Goal: Task Accomplishment & Management: Manage account settings

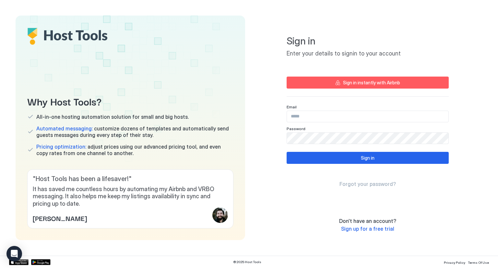
drag, startPoint x: 356, startPoint y: 83, endPoint x: 306, endPoint y: 113, distance: 57.9
click at [306, 113] on input "Input Field" at bounding box center [368, 116] width 162 height 11
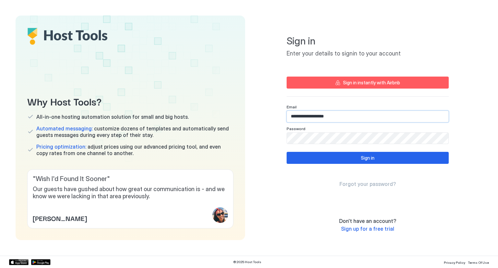
type input "**********"
drag, startPoint x: 306, startPoint y: 113, endPoint x: 317, endPoint y: 149, distance: 37.2
click at [317, 149] on div "**********" at bounding box center [368, 114] width 162 height 183
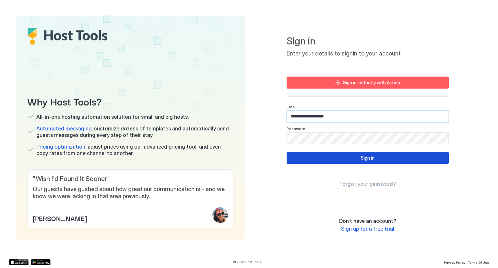
click at [328, 156] on button "Sign in" at bounding box center [368, 158] width 162 height 12
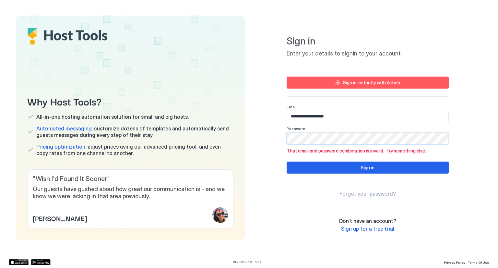
click at [363, 81] on div "Sign in instantly with Airbnb" at bounding box center [371, 82] width 57 height 7
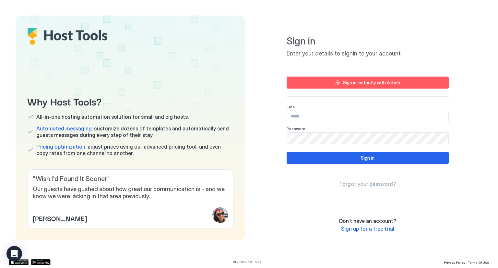
click at [354, 229] on span "Sign up for a free trial" at bounding box center [367, 228] width 53 height 6
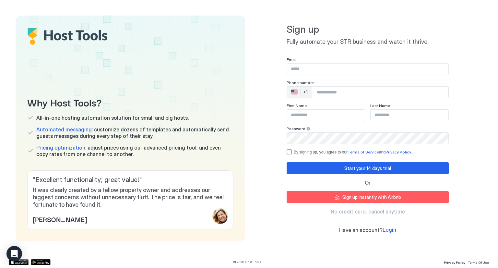
click at [293, 71] on input "Input Field" at bounding box center [368, 69] width 162 height 11
type input "**********"
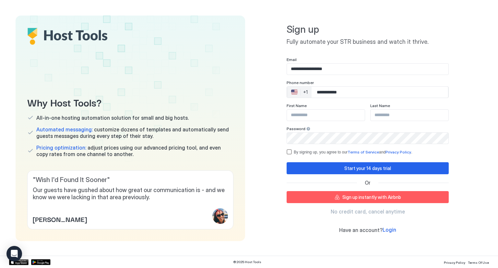
type input "**********"
type input "********"
type input "**********"
click at [287, 153] on div "termsPrivacy" at bounding box center [289, 151] width 5 height 5
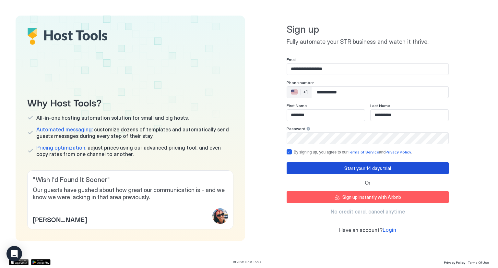
click at [307, 168] on button "Start your 14 days trial" at bounding box center [368, 168] width 162 height 12
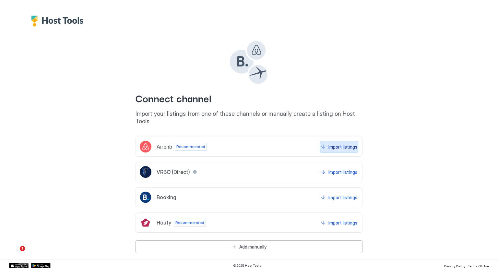
click at [332, 143] on div "Import listings" at bounding box center [343, 146] width 29 height 7
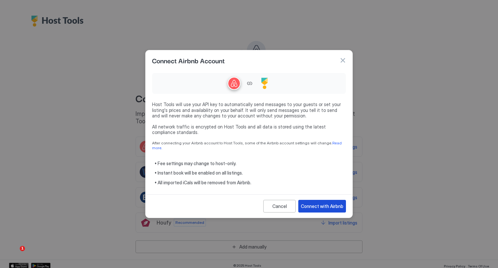
click at [317, 203] on div "Connect with Airbnb" at bounding box center [322, 206] width 42 height 7
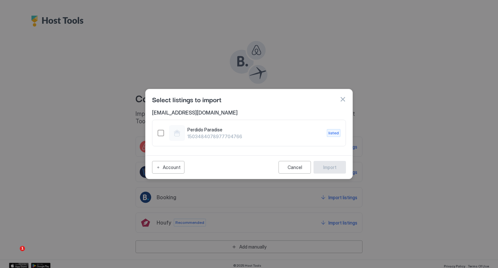
click at [162, 138] on div "Perdido Paradise 1503484078977704766 listed" at bounding box center [249, 133] width 183 height 16
click at [327, 171] on button "Import" at bounding box center [330, 167] width 32 height 13
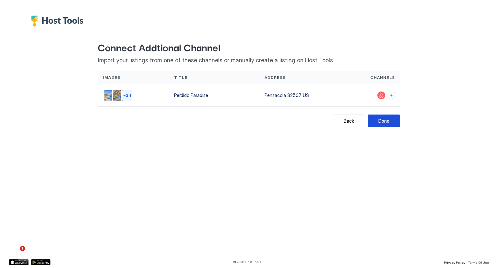
click at [388, 120] on div "Done" at bounding box center [383, 120] width 11 height 7
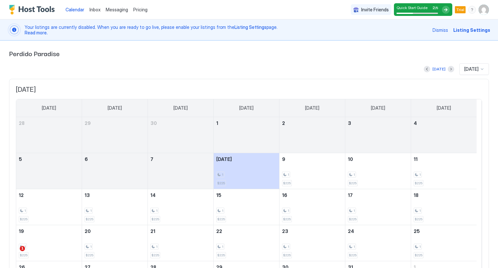
click at [442, 11] on div at bounding box center [446, 10] width 8 height 8
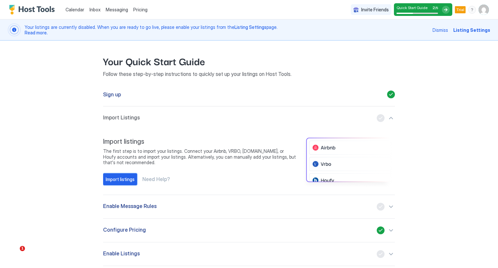
click at [107, 177] on div "Import listings" at bounding box center [120, 179] width 29 height 7
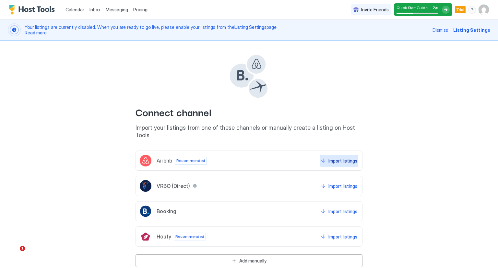
click at [340, 157] on div "Import listings" at bounding box center [343, 160] width 29 height 7
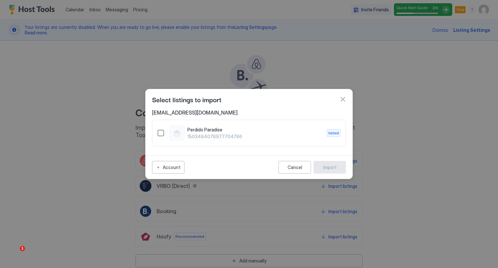
click at [162, 134] on div "1503484078977704766" at bounding box center [161, 133] width 6 height 6
click at [339, 166] on button "Import" at bounding box center [330, 167] width 32 height 13
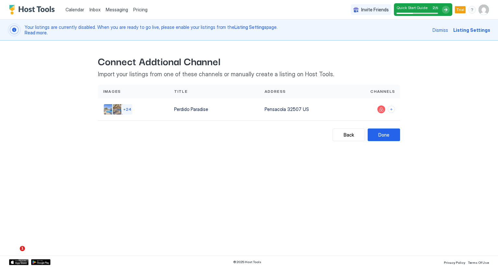
click at [384, 140] on div "Back Connect Addtional Channel Import your listings from one of these channels …" at bounding box center [249, 94] width 467 height 107
click at [384, 136] on div "Done" at bounding box center [383, 134] width 11 height 7
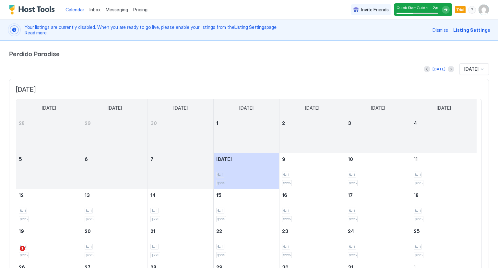
click at [442, 12] on div at bounding box center [446, 10] width 8 height 8
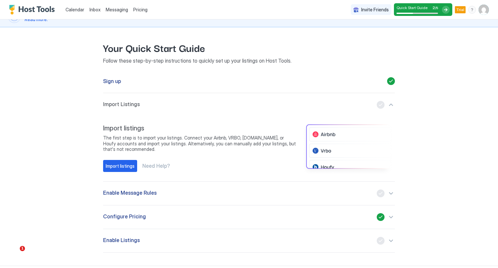
scroll to position [22, 0]
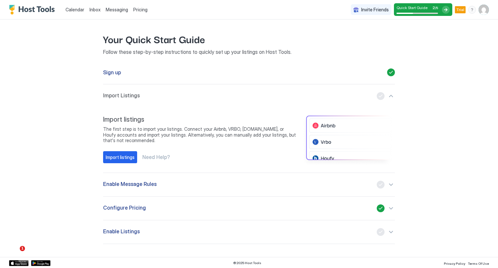
click at [195, 191] on button "Enable Message Rules" at bounding box center [249, 184] width 292 height 23
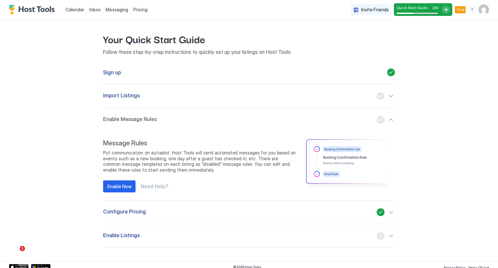
click at [165, 170] on span "Put communication on autopilot. Host Tools will send automated messages for you…" at bounding box center [199, 161] width 193 height 23
click at [194, 183] on div "Enable Now Need Help?" at bounding box center [199, 186] width 193 height 12
click at [188, 168] on span "Put communication on autopilot. Host Tools will send automated messages for you…" at bounding box center [199, 161] width 193 height 23
click at [144, 212] on div "Configure Pricing" at bounding box center [249, 212] width 292 height 8
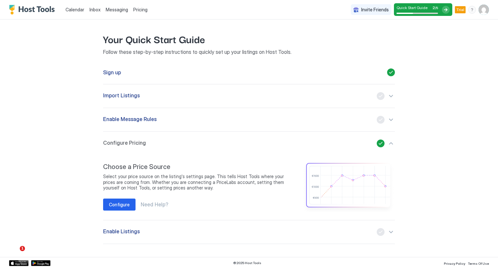
click at [118, 209] on button "Configure" at bounding box center [119, 204] width 32 height 12
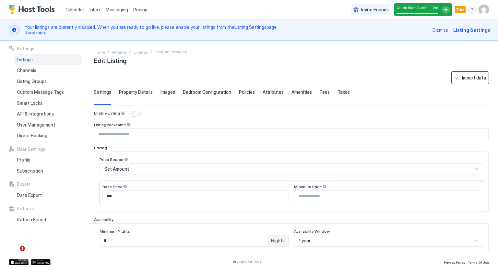
click at [466, 78] on div "Import data" at bounding box center [474, 77] width 24 height 7
click at [476, 91] on div "Airbnb" at bounding box center [472, 90] width 20 height 6
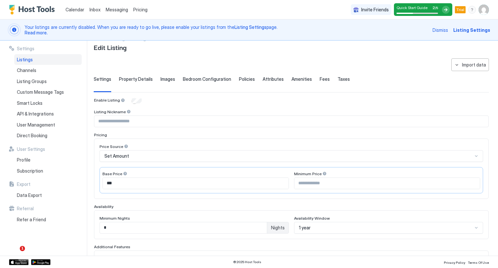
scroll to position [12, 0]
click at [299, 79] on span "Amenities" at bounding box center [302, 80] width 20 height 6
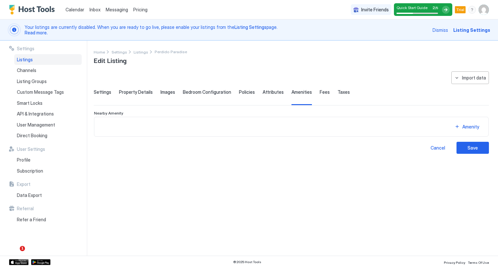
click at [320, 94] on span "Fees" at bounding box center [325, 92] width 10 height 6
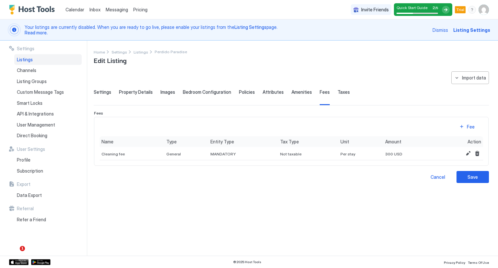
click at [340, 93] on span "Taxes" at bounding box center [344, 92] width 12 height 6
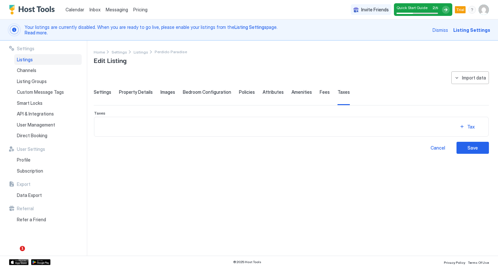
click at [271, 92] on span "Attributes" at bounding box center [273, 92] width 21 height 6
click at [246, 93] on span "Policies" at bounding box center [247, 92] width 16 height 6
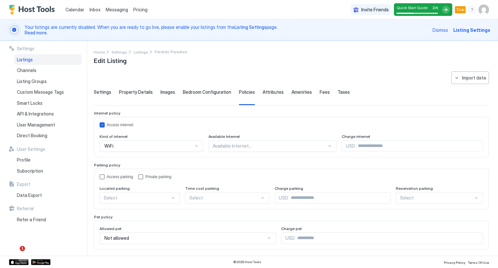
click at [211, 101] on div "Bedroom Configuration" at bounding box center [207, 97] width 48 height 16
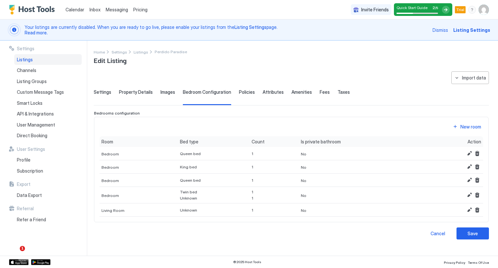
click at [166, 94] on span "Images" at bounding box center [168, 92] width 15 height 6
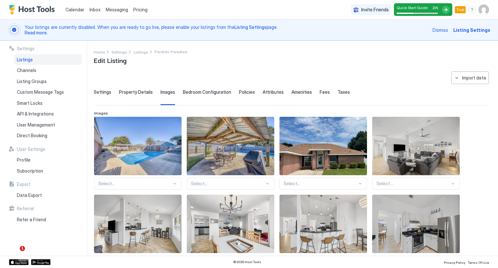
click at [135, 95] on div "Property Details" at bounding box center [136, 97] width 34 height 16
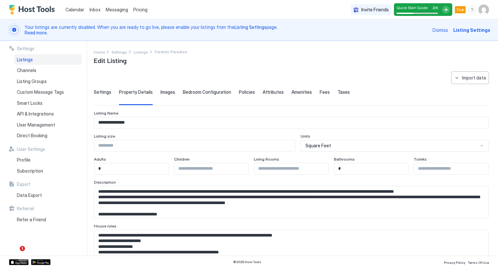
click at [129, 102] on div "Property Details" at bounding box center [136, 97] width 34 height 16
click at [416, 169] on input "Input Field" at bounding box center [451, 168] width 74 height 11
type input "*"
click at [310, 170] on input "Input Field" at bounding box center [291, 168] width 74 height 11
type input "*"
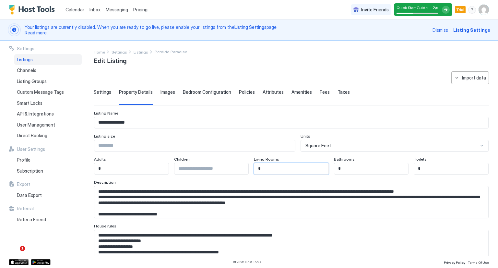
click at [183, 140] on input "Input Field" at bounding box center [194, 145] width 201 height 11
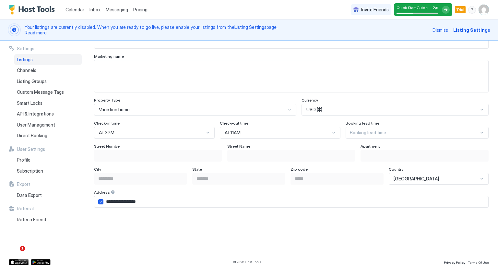
scroll to position [352, 0]
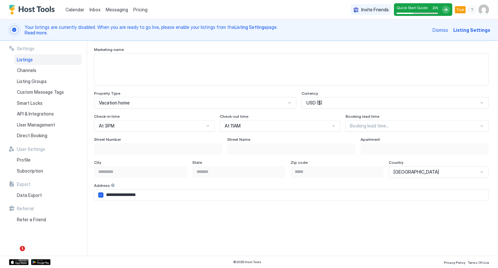
type input "****"
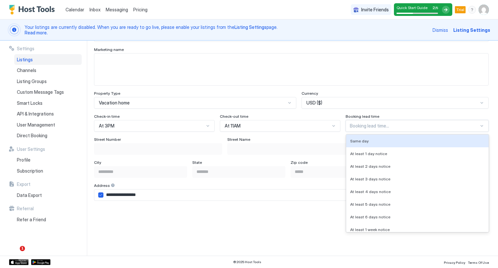
scroll to position [370, 0]
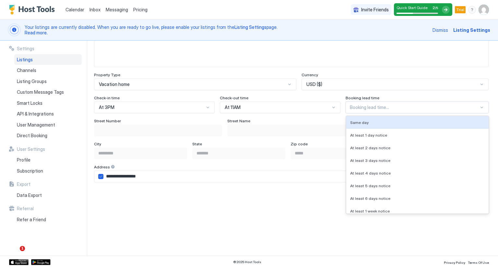
click at [400, 113] on div "8 results available. Use Up and Down to choose options, press Enter to select t…" at bounding box center [417, 108] width 143 height 12
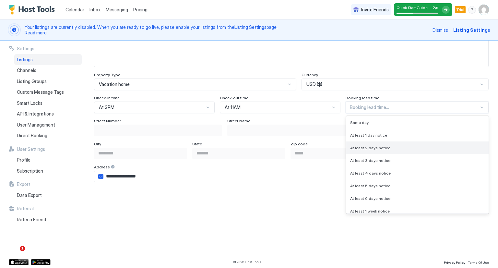
click at [402, 142] on div "At least 2 days notice" at bounding box center [417, 147] width 142 height 13
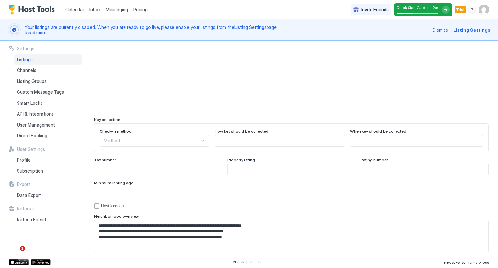
scroll to position [565, 0]
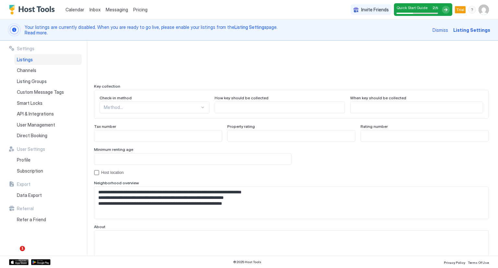
click at [160, 113] on div "Method..." at bounding box center [155, 108] width 110 height 12
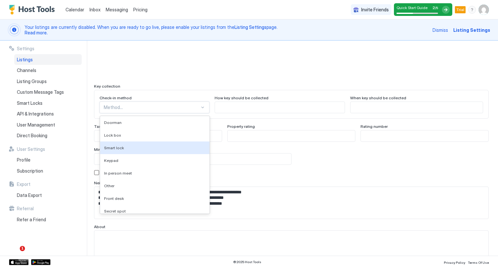
click at [160, 141] on div "Smart lock" at bounding box center [154, 147] width 109 height 13
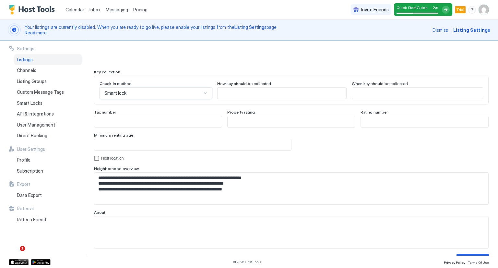
scroll to position [582, 0]
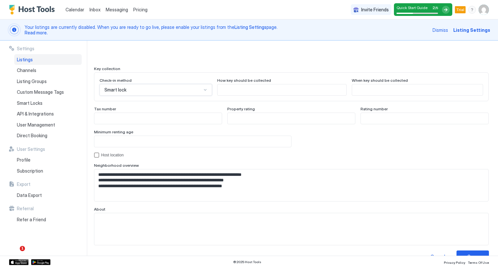
click at [169, 140] on input "Input Field" at bounding box center [192, 141] width 197 height 11
type input "*"
type input "**"
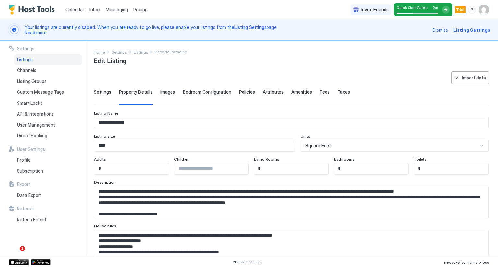
scroll to position [0, 0]
click at [105, 93] on span "Settings" at bounding box center [103, 92] width 18 height 6
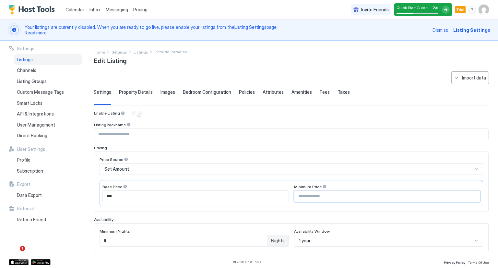
click at [318, 194] on input "Input Field" at bounding box center [387, 196] width 186 height 11
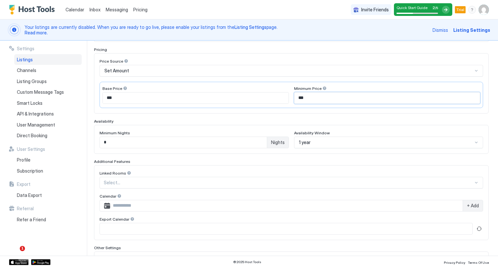
scroll to position [99, 0]
type input "***"
click at [271, 141] on span "Nights" at bounding box center [278, 142] width 14 height 6
click at [248, 142] on input "*" at bounding box center [183, 142] width 167 height 11
type input "*"
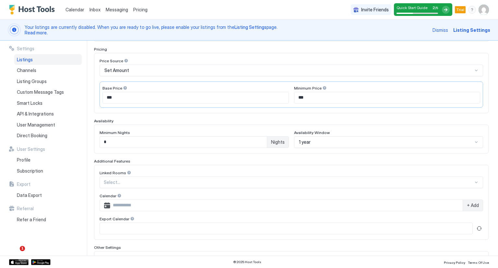
click at [244, 170] on div "Linked Rooms" at bounding box center [292, 173] width 384 height 6
click at [246, 176] on div "Select..." at bounding box center [292, 182] width 384 height 12
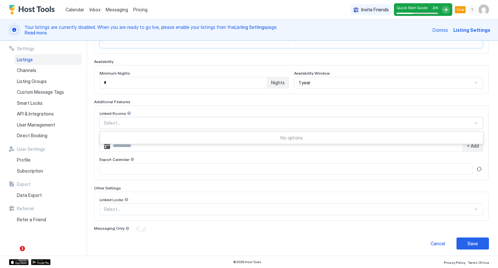
scroll to position [157, 0]
click at [237, 223] on div "Enable Listing Listing Nickname Pricing Price Source Set Amount Base Price *** …" at bounding box center [291, 93] width 395 height 280
click at [468, 144] on span "+ Add" at bounding box center [473, 147] width 12 height 6
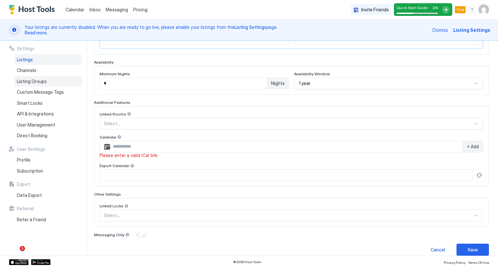
click at [25, 82] on span "Listing Groups" at bounding box center [32, 81] width 30 height 6
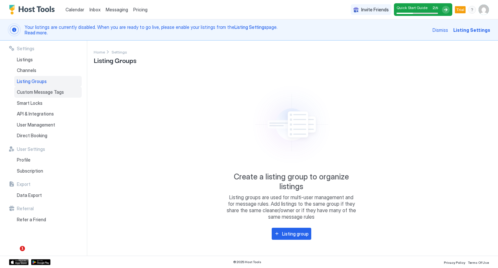
click at [28, 90] on span "Custom Message Tags" at bounding box center [40, 92] width 47 height 6
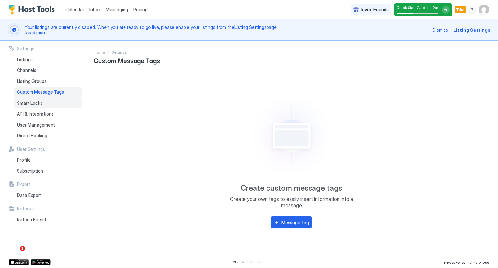
click at [30, 107] on div "Smart Locks" at bounding box center [47, 103] width 67 height 11
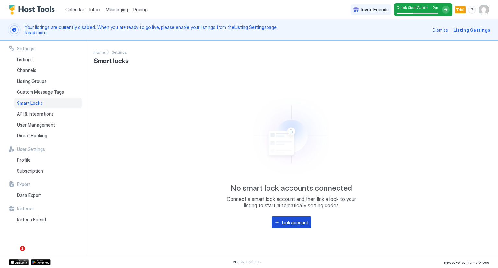
click at [289, 221] on div "Link account" at bounding box center [295, 222] width 27 height 7
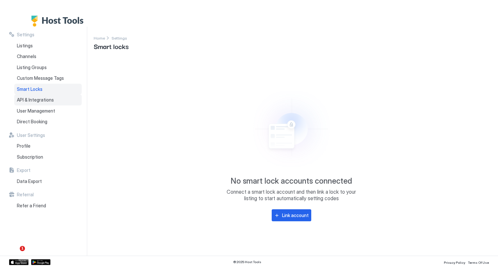
click at [31, 97] on span "API & Integrations" at bounding box center [35, 100] width 37 height 6
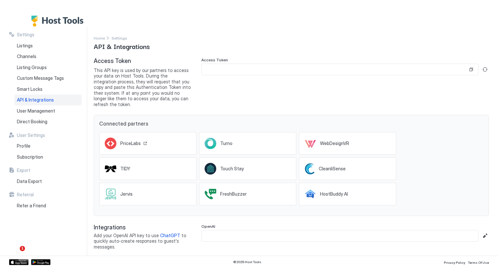
click at [120, 138] on div "PriceLabs" at bounding box center [126, 144] width 42 height 12
click at [42, 111] on span "User Management" at bounding box center [36, 111] width 38 height 6
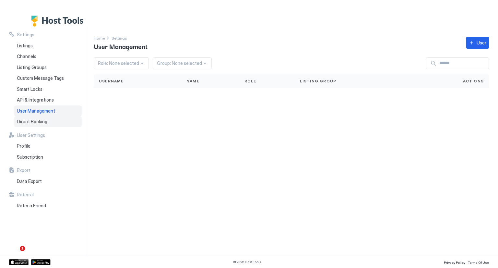
click at [47, 121] on div "Direct Booking" at bounding box center [47, 121] width 67 height 11
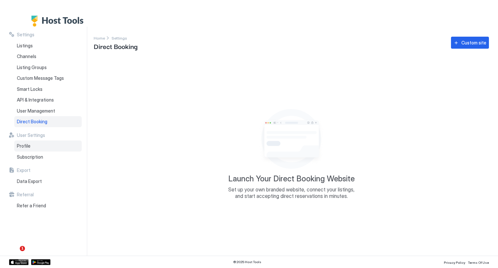
click at [35, 141] on div "Profile" at bounding box center [47, 145] width 67 height 11
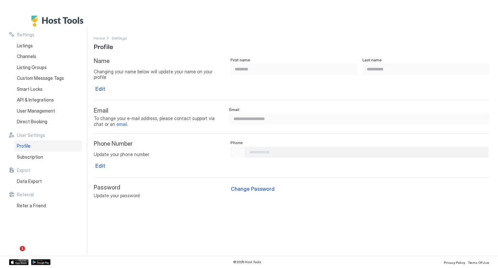
type input "**********"
click at [40, 154] on span "Subscription" at bounding box center [30, 157] width 26 height 6
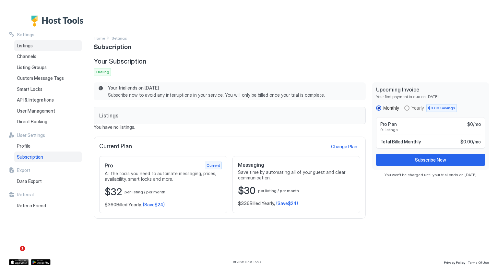
click at [30, 49] on div "Listings" at bounding box center [47, 45] width 67 height 11
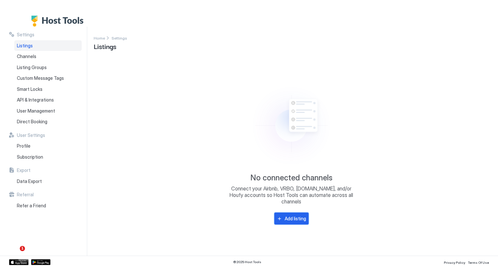
click at [293, 217] on div "Add listing" at bounding box center [295, 218] width 21 height 7
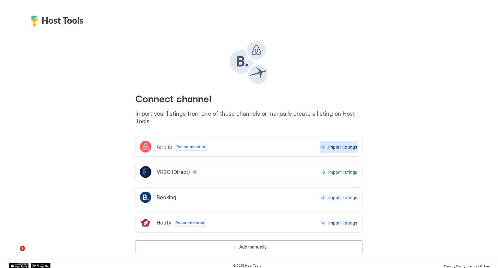
click at [323, 142] on button "Import listings" at bounding box center [339, 147] width 39 height 12
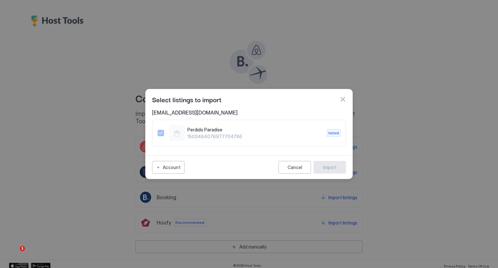
click at [272, 138] on span "1503484078977704766" at bounding box center [254, 137] width 134 height 6
click at [161, 136] on div "1503484078977704766" at bounding box center [161, 133] width 6 height 6
click at [301, 172] on button "Cancel" at bounding box center [295, 167] width 32 height 13
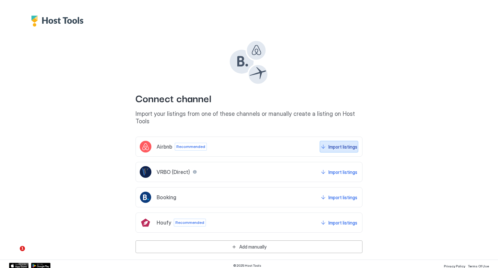
click at [351, 143] on button "Import listings" at bounding box center [339, 147] width 39 height 12
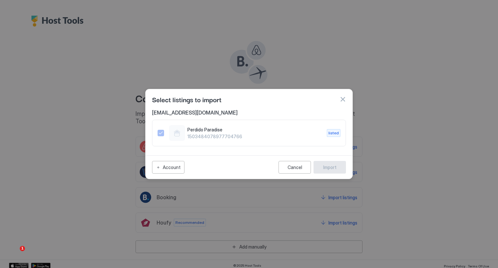
click at [342, 103] on div "Select listings to import" at bounding box center [249, 99] width 194 height 10
click at [340, 96] on button "button" at bounding box center [343, 99] width 6 height 6
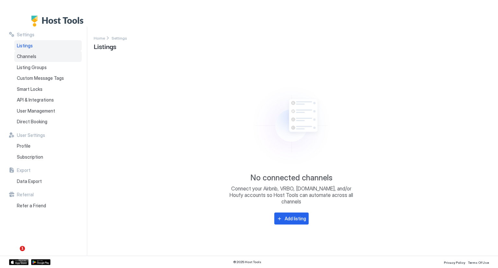
click at [21, 57] on span "Channels" at bounding box center [26, 57] width 19 height 6
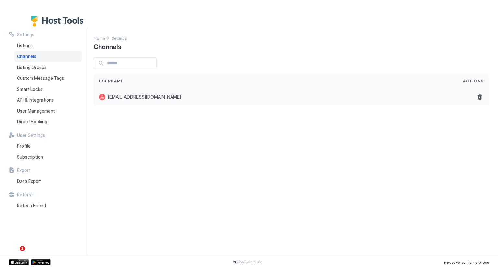
click at [111, 97] on span "casarm0730@gmail.com" at bounding box center [144, 97] width 73 height 6
click at [34, 49] on div "Listings" at bounding box center [47, 45] width 67 height 11
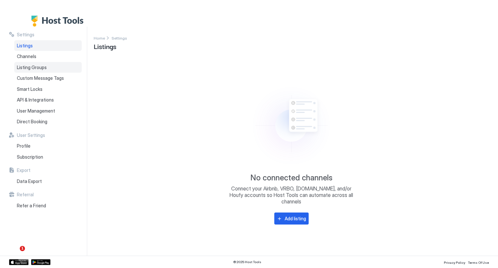
click at [49, 69] on div "Listing Groups" at bounding box center [47, 67] width 67 height 11
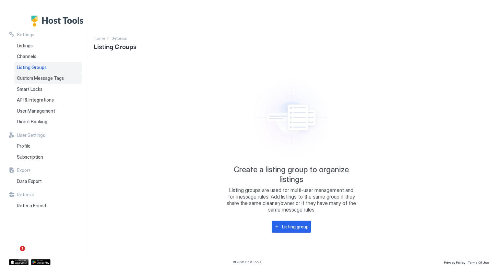
click at [53, 78] on span "Custom Message Tags" at bounding box center [40, 78] width 47 height 6
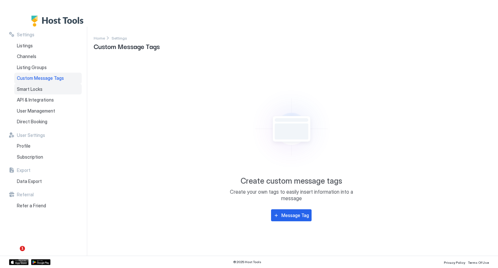
click at [46, 91] on div "Smart Locks" at bounding box center [47, 89] width 67 height 11
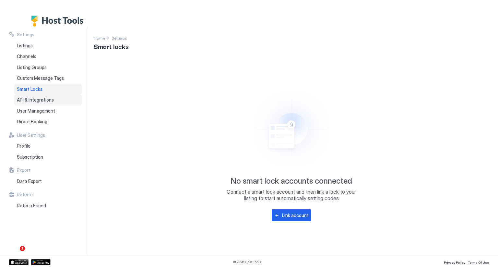
click at [31, 99] on span "API & Integrations" at bounding box center [35, 100] width 37 height 6
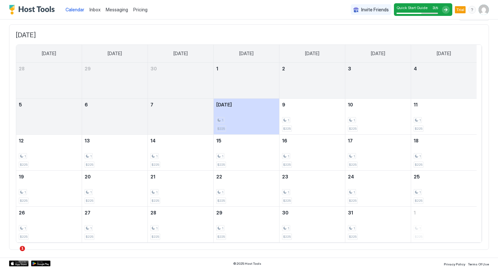
scroll to position [54, 0]
click at [96, 11] on span "Inbox" at bounding box center [95, 10] width 11 height 6
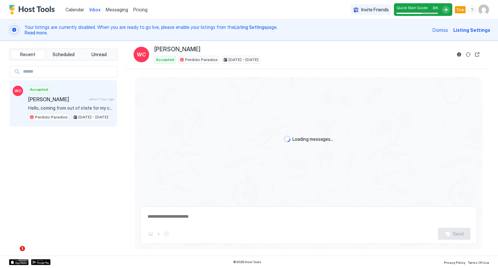
scroll to position [57, 0]
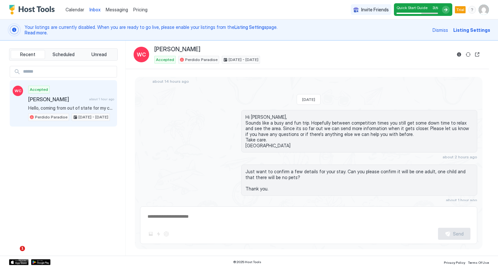
type textarea "*"
click at [474, 30] on span "Listing Settings" at bounding box center [471, 30] width 37 height 7
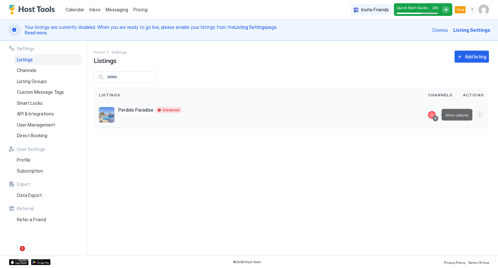
click at [480, 118] on button "More options" at bounding box center [480, 115] width 8 height 8
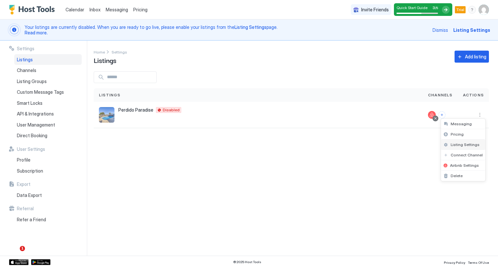
click at [476, 148] on div "Listing Settings" at bounding box center [463, 144] width 44 height 10
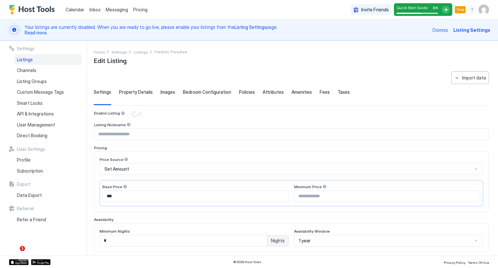
click at [133, 93] on span "Property Details" at bounding box center [136, 92] width 34 height 6
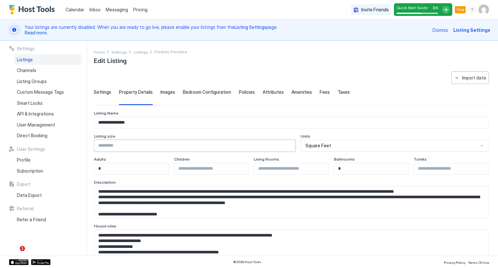
click at [157, 144] on input "Input Field" at bounding box center [194, 145] width 201 height 11
type input "****"
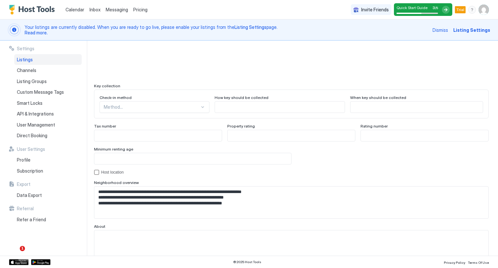
scroll to position [595, 0]
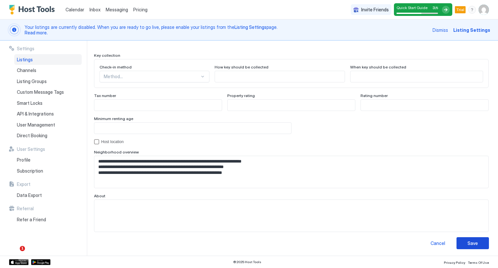
click at [466, 247] on button "Save" at bounding box center [473, 243] width 32 height 12
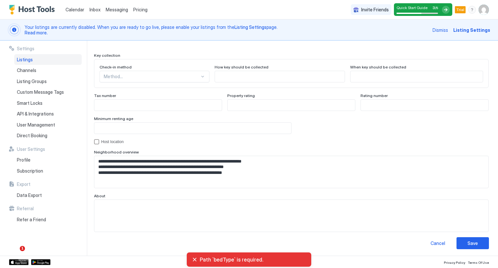
click at [181, 74] on div at bounding box center [152, 77] width 96 height 6
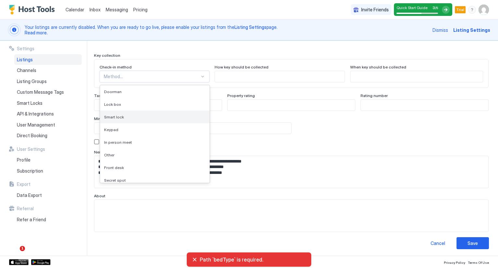
click at [161, 114] on div "Smart lock" at bounding box center [155, 116] width 102 height 5
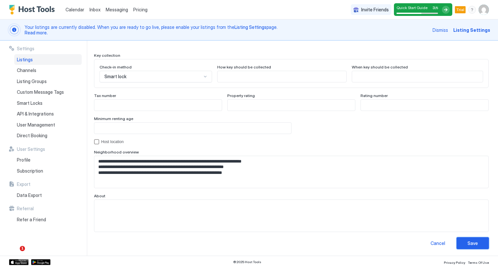
click at [468, 240] on div "Save" at bounding box center [473, 243] width 10 height 7
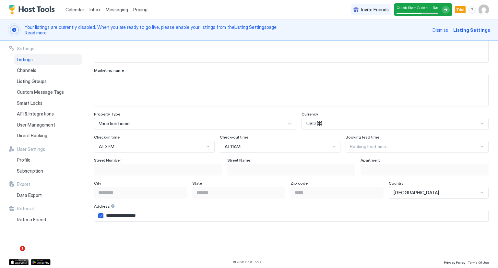
scroll to position [370, 0]
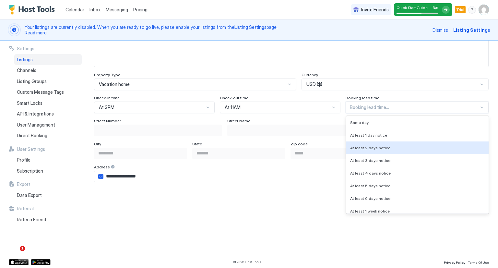
click at [380, 113] on div "8 results available. Use Up and Down to choose options, press Enter to select t…" at bounding box center [417, 108] width 143 height 12
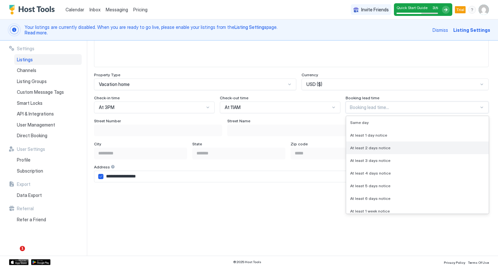
click at [379, 146] on span "At least 2 days notice" at bounding box center [370, 147] width 40 height 5
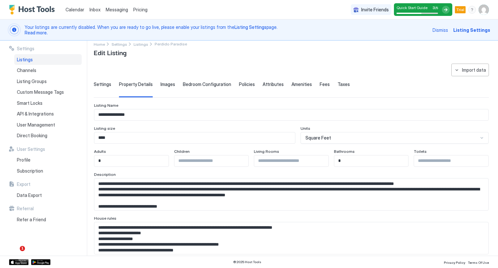
scroll to position [7, 0]
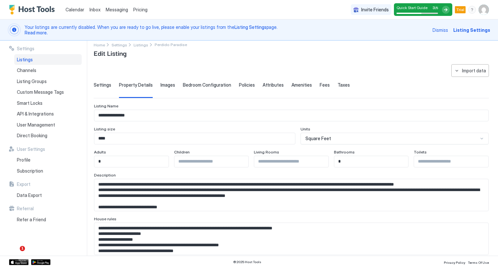
click at [424, 162] on input "Input Field" at bounding box center [451, 161] width 74 height 11
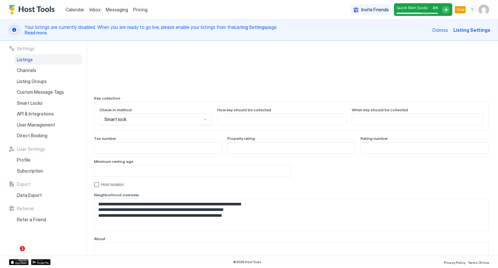
scroll to position [553, 0]
type input "*"
click at [152, 167] on input "Input Field" at bounding box center [192, 170] width 197 height 11
type input "**"
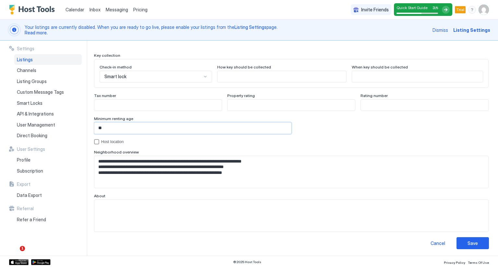
scroll to position [595, 0]
click at [467, 246] on button "Save" at bounding box center [473, 243] width 32 height 12
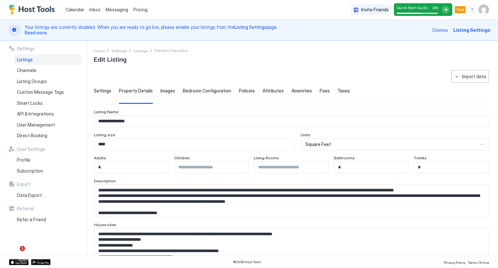
scroll to position [0, 0]
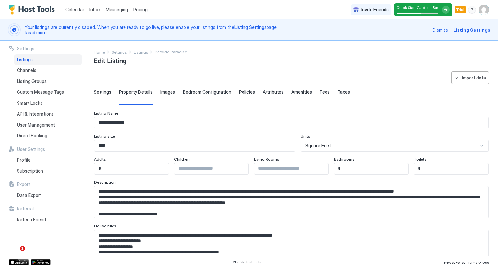
click at [165, 93] on span "Images" at bounding box center [168, 92] width 15 height 6
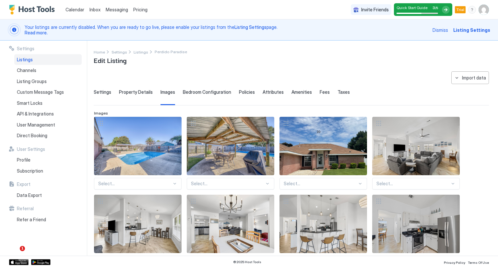
click at [101, 91] on span "Settings" at bounding box center [103, 92] width 18 height 6
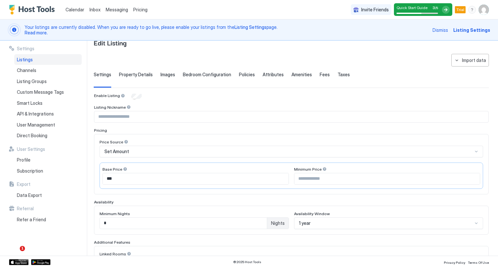
scroll to position [18, 0]
click at [108, 224] on input "*" at bounding box center [183, 222] width 167 height 11
type input "*"
click at [299, 176] on input "Input Field" at bounding box center [387, 178] width 186 height 11
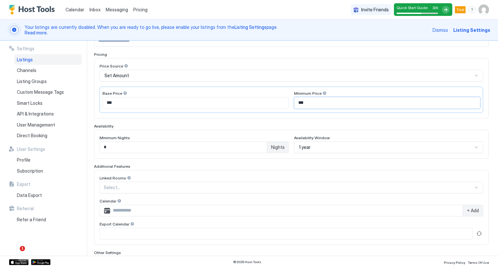
scroll to position [0, 0]
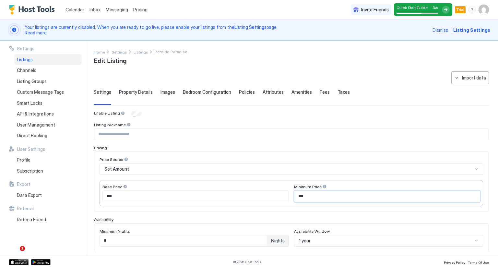
type input "***"
click at [138, 93] on span "Property Details" at bounding box center [136, 92] width 34 height 6
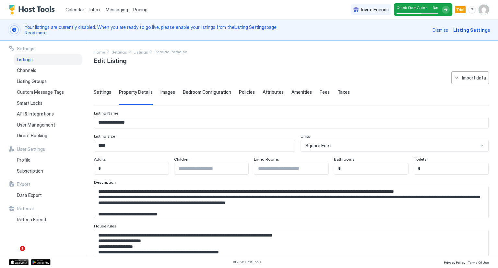
click at [168, 98] on div "Images" at bounding box center [168, 97] width 15 height 16
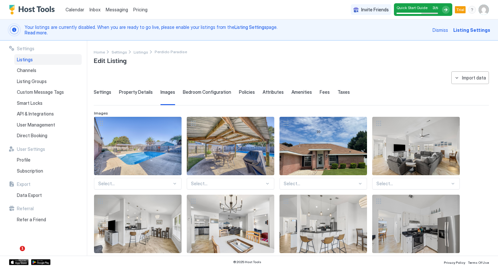
click at [198, 93] on span "Bedroom Configuration" at bounding box center [207, 92] width 48 height 6
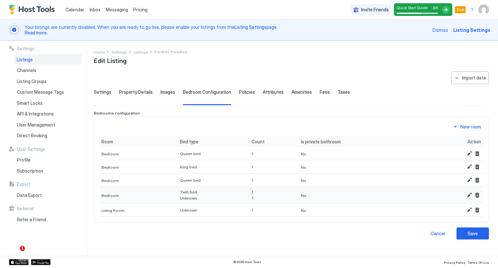
click at [471, 196] on button "Edit" at bounding box center [470, 195] width 8 height 8
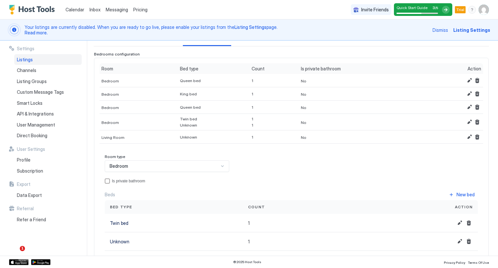
scroll to position [114, 0]
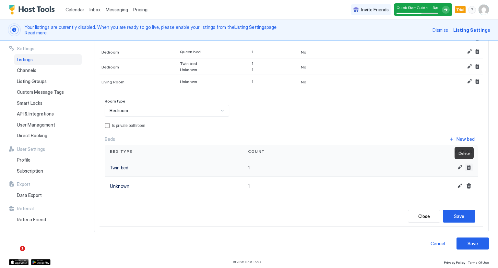
click at [465, 169] on button "Delete" at bounding box center [469, 167] width 8 height 8
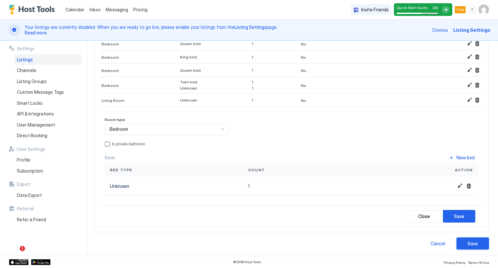
drag, startPoint x: 322, startPoint y: 171, endPoint x: 467, endPoint y: 245, distance: 162.9
click at [468, 245] on div "Save" at bounding box center [473, 243] width 10 height 7
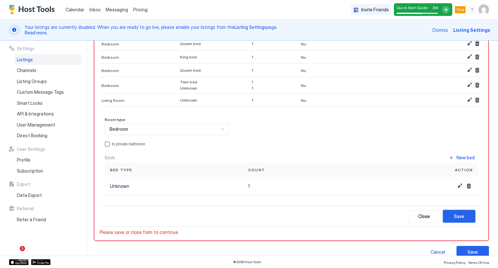
click at [455, 220] on button "Save" at bounding box center [459, 216] width 32 height 13
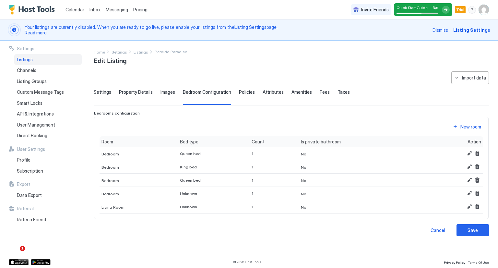
scroll to position [0, 0]
click at [244, 91] on span "Policies" at bounding box center [247, 92] width 16 height 6
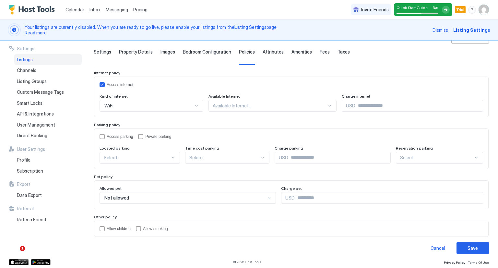
scroll to position [40, 0]
click at [135, 152] on div "Select" at bounding box center [140, 158] width 80 height 12
click at [125, 170] on div "On Site" at bounding box center [140, 172] width 72 height 5
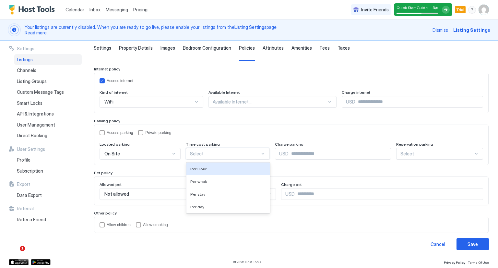
click at [197, 158] on div "Select" at bounding box center [228, 154] width 84 height 12
click at [193, 151] on div at bounding box center [225, 154] width 70 height 6
click at [105, 223] on div "Allow children" at bounding box center [115, 224] width 31 height 5
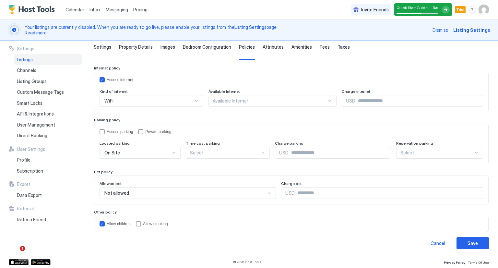
click at [267, 47] on span "Attributes" at bounding box center [273, 47] width 21 height 6
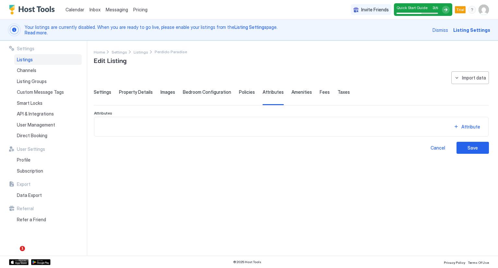
scroll to position [0, 0]
click at [463, 128] on div "Attribute" at bounding box center [471, 126] width 19 height 7
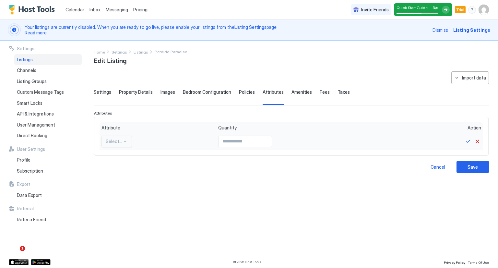
click at [123, 139] on div at bounding box center [125, 141] width 5 height 5
click at [118, 176] on span "Free parking" at bounding box center [116, 176] width 21 height 5
click at [266, 142] on input "Input Field" at bounding box center [267, 141] width 53 height 11
type input "*"
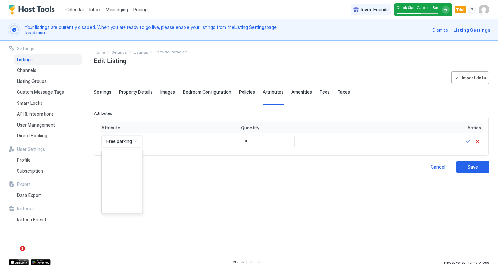
click at [134, 141] on div at bounding box center [135, 141] width 5 height 5
click at [122, 168] on span "High Chair" at bounding box center [115, 170] width 19 height 5
click at [233, 139] on input "*" at bounding box center [259, 141] width 53 height 11
click at [480, 172] on button "Save" at bounding box center [473, 167] width 32 height 12
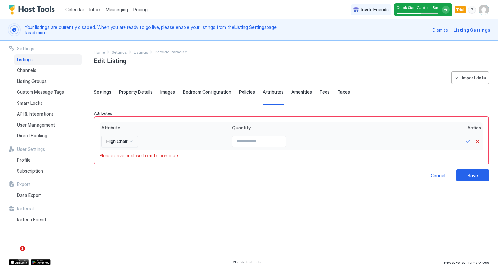
click at [233, 137] on input "Input Field" at bounding box center [259, 141] width 53 height 11
type input "*"
click at [469, 141] on button "Save" at bounding box center [468, 142] width 8 height 8
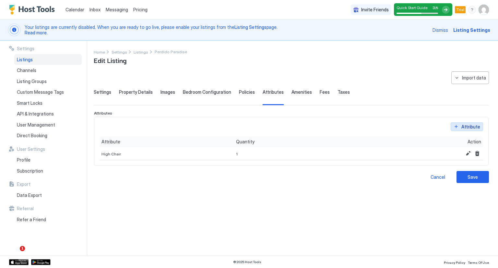
click at [465, 128] on div "Attribute" at bounding box center [471, 126] width 19 height 7
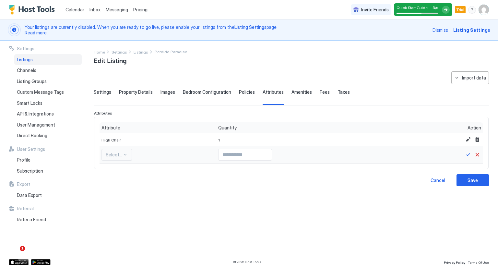
scroll to position [0, 0]
click at [123, 154] on div at bounding box center [125, 154] width 5 height 5
click at [134, 213] on div "**********" at bounding box center [291, 159] width 395 height 176
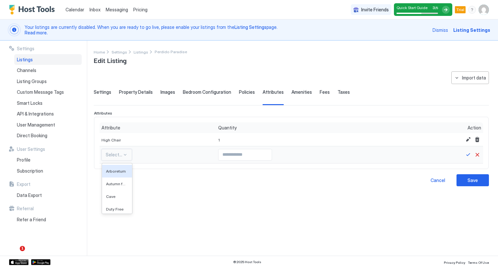
click at [123, 158] on div "Select..." at bounding box center [117, 155] width 30 height 12
click at [114, 184] on span "Duty Free" at bounding box center [115, 183] width 18 height 5
click at [128, 154] on div at bounding box center [130, 154] width 5 height 5
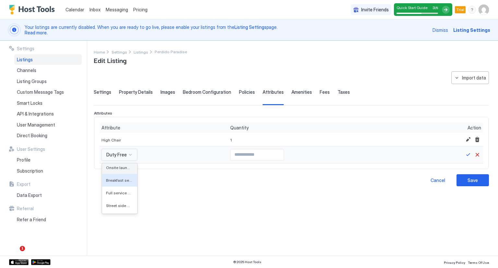
scroll to position [658, 0]
click at [115, 169] on span "Onsite laundry" at bounding box center [119, 171] width 26 height 5
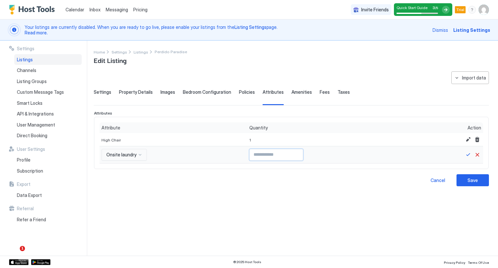
click at [279, 154] on input "Input Field" at bounding box center [276, 154] width 53 height 11
type input "*"
click at [469, 153] on button "Save" at bounding box center [468, 155] width 8 height 8
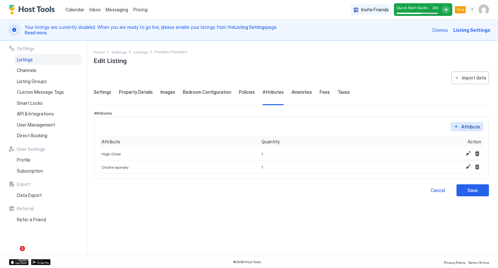
click at [470, 127] on div "Attribute" at bounding box center [471, 126] width 19 height 7
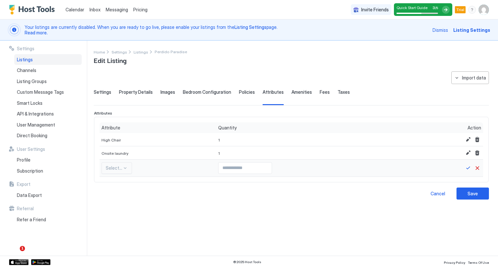
scroll to position [18, 0]
click at [127, 166] on div "Select..." at bounding box center [117, 168] width 30 height 12
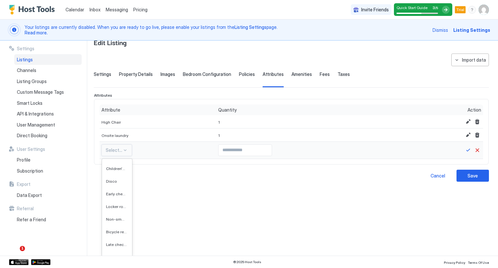
scroll to position [696, 0]
click at [115, 220] on div "Non-smoking rooms (generic)" at bounding box center [117, 216] width 30 height 13
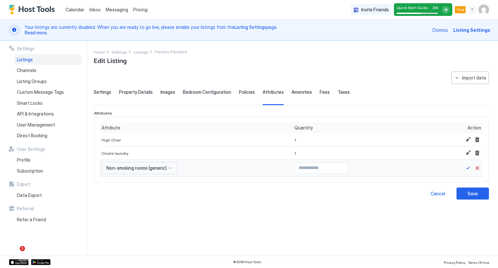
scroll to position [0, 0]
click at [172, 167] on div "option Non-smoking rooms (generic), selected. 598 results available. Use Up and…" at bounding box center [140, 168] width 76 height 12
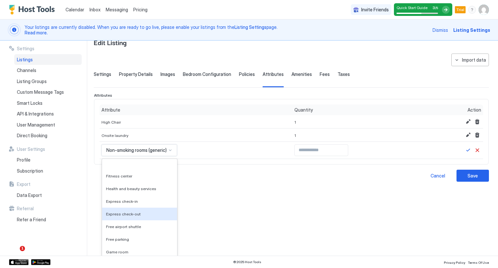
scroll to position [1272, 0]
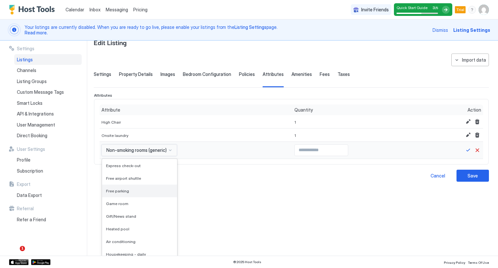
click at [157, 185] on div "Free parking" at bounding box center [139, 191] width 75 height 13
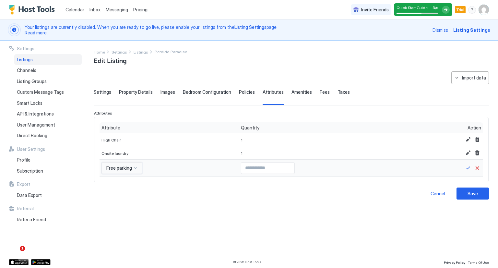
scroll to position [0, 0]
click at [468, 167] on button "Save" at bounding box center [468, 168] width 8 height 8
type input "*"
click at [471, 194] on div "Save" at bounding box center [473, 193] width 10 height 7
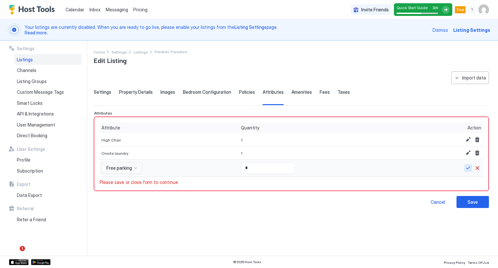
click at [467, 171] on button "Save" at bounding box center [468, 168] width 8 height 8
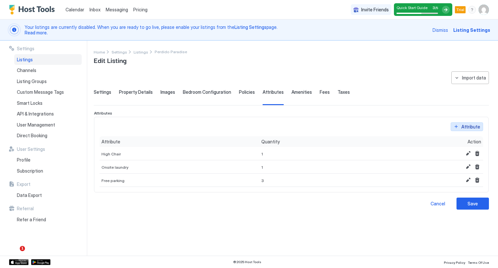
click at [459, 124] on button "Attribute" at bounding box center [467, 126] width 32 height 9
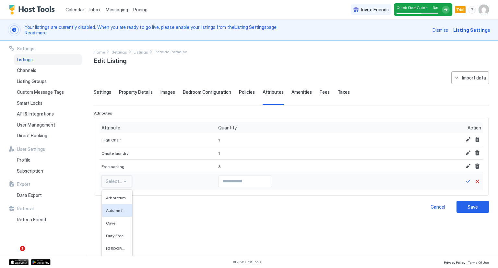
scroll to position [31, 0]
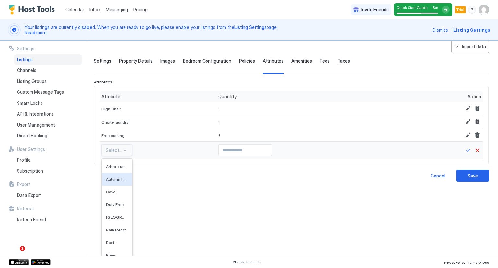
click at [125, 156] on div "597 results available. Use Up and Down to choose options, press Enter to select…" at bounding box center [117, 150] width 30 height 12
click at [122, 169] on div "Arboretum" at bounding box center [117, 166] width 30 height 13
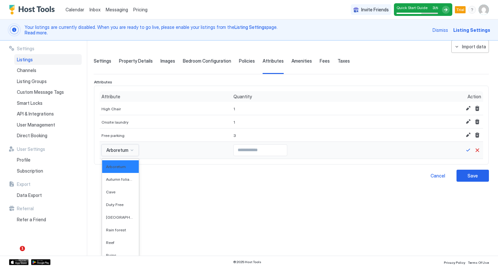
click at [135, 156] on div "option Arboretum, selected. 597 results available. Use Up and Down to choose op…" at bounding box center [120, 150] width 37 height 12
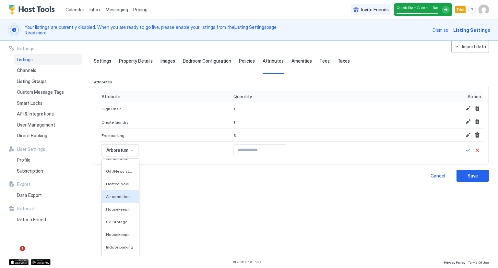
scroll to position [1364, 0]
click at [118, 194] on span "Air conditioning" at bounding box center [120, 194] width 28 height 5
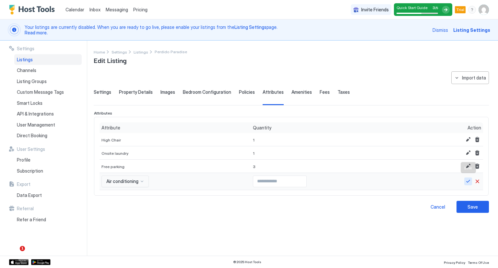
click at [467, 181] on button "Save" at bounding box center [468, 181] width 8 height 8
type input "*"
click at [470, 183] on button "Save" at bounding box center [468, 181] width 8 height 8
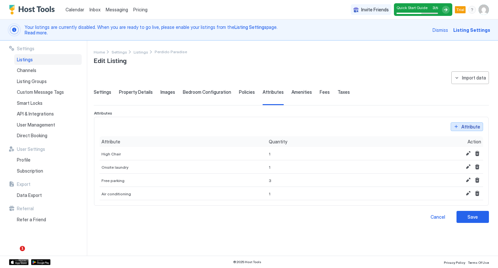
click at [466, 127] on div "Attribute" at bounding box center [471, 126] width 19 height 7
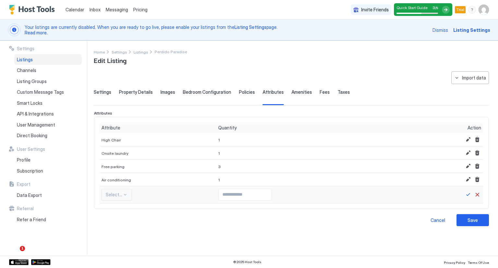
scroll to position [44, 0]
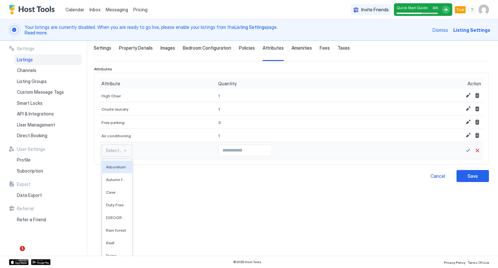
click at [126, 156] on div "596 results available. Use Up and Down to choose options, press Enter to select…" at bounding box center [117, 151] width 30 height 12
click at [110, 195] on div "Cave" at bounding box center [117, 192] width 30 height 13
click at [115, 156] on div "option Cave, selected. 596 results available. Use Up and Down to choose options…" at bounding box center [115, 151] width 26 height 12
click at [111, 186] on div "Recreation center" at bounding box center [114, 192] width 25 height 13
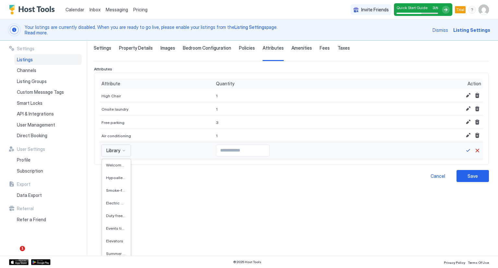
scroll to position [1166, 0]
click at [112, 198] on span "Electric car charging stations" at bounding box center [115, 197] width 19 height 5
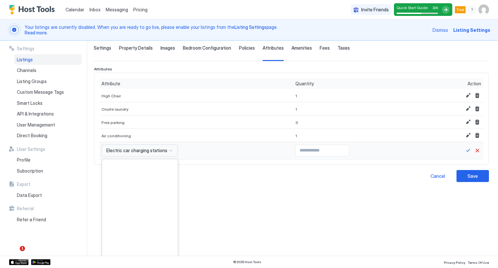
scroll to position [992, 0]
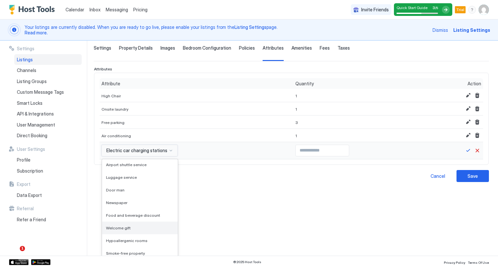
click at [110, 232] on div "Welcome gift" at bounding box center [140, 228] width 76 height 13
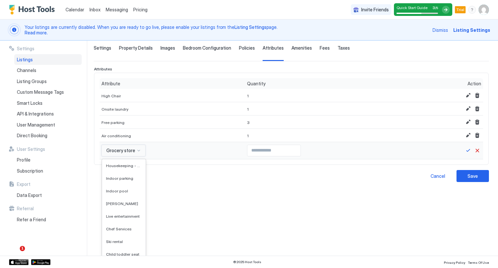
scroll to position [1319, 0]
click at [112, 177] on span "Indoor parking" at bounding box center [119, 178] width 27 height 5
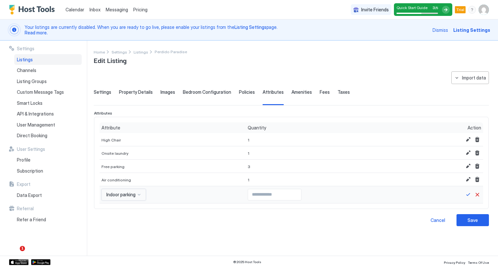
scroll to position [0, 0]
click at [248, 194] on input "Input Field" at bounding box center [274, 194] width 53 height 11
type input "*"
click at [466, 196] on button "Save" at bounding box center [468, 195] width 8 height 8
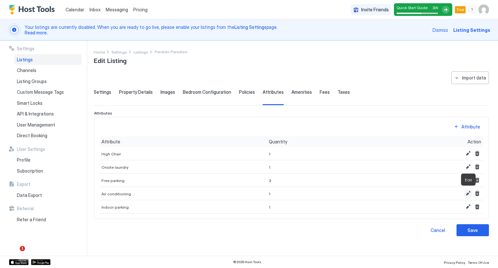
click at [457, 128] on button "Attribute" at bounding box center [467, 126] width 32 height 9
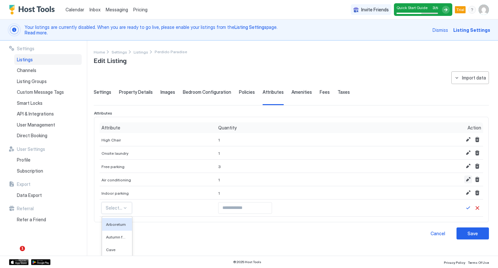
scroll to position [57, 0]
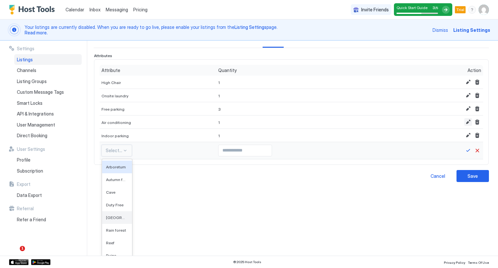
click at [117, 215] on span "[GEOGRAPHIC_DATA]" at bounding box center [116, 217] width 21 height 5
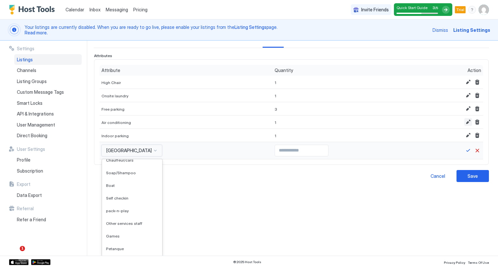
scroll to position [1539, 0]
click at [112, 195] on span "pack-n-play" at bounding box center [117, 196] width 23 height 5
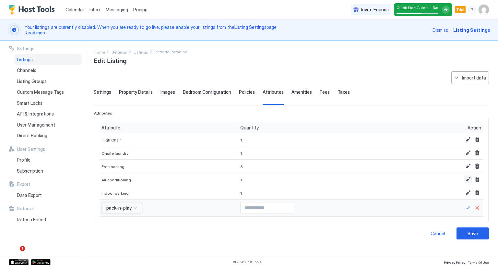
scroll to position [0, 0]
click at [466, 210] on button "Save" at bounding box center [468, 208] width 8 height 8
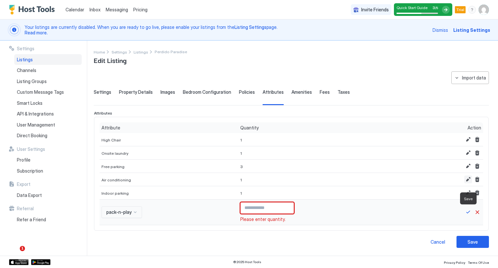
type input "*"
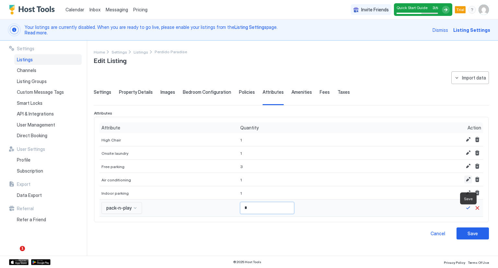
click at [468, 209] on button "Save" at bounding box center [468, 208] width 8 height 8
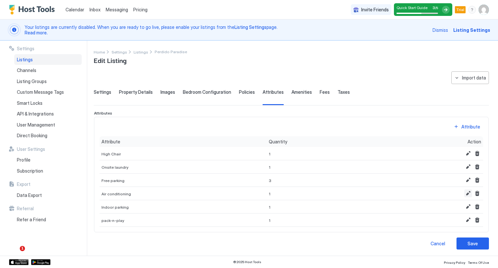
click at [451, 125] on button "Attribute" at bounding box center [467, 126] width 32 height 9
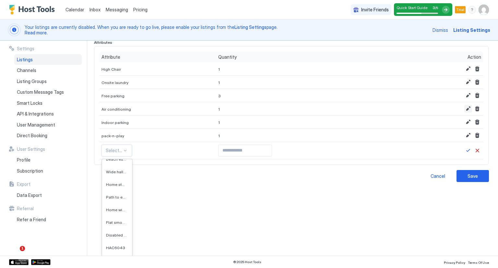
scroll to position [1702, 0]
click at [111, 222] on span "Flat smooth pathway to front door" at bounding box center [116, 223] width 21 height 5
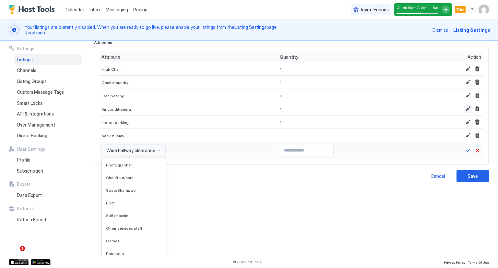
scroll to position [1366, 0]
click at [109, 191] on span "Soap/Shampoo" at bounding box center [121, 189] width 30 height 5
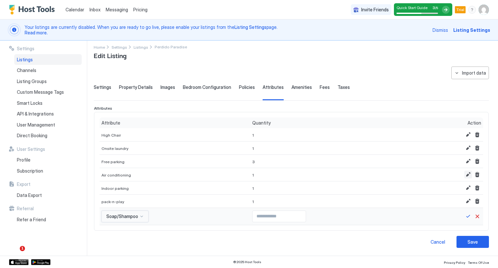
scroll to position [4, 0]
click at [464, 218] on button "Save" at bounding box center [468, 217] width 8 height 8
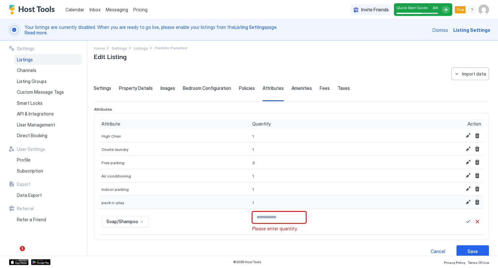
type input "*"
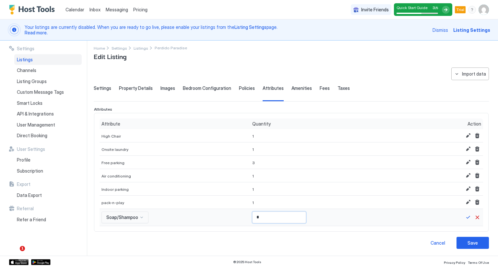
click at [464, 217] on button "Save" at bounding box center [468, 217] width 8 height 8
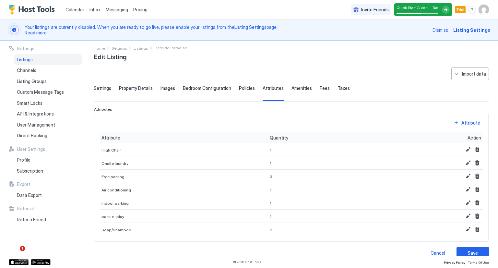
click at [454, 126] on button "Attribute" at bounding box center [467, 122] width 32 height 9
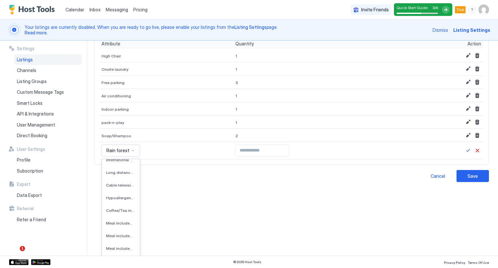
scroll to position [3516, 0]
click at [112, 213] on span "Coffee/Tea maker" at bounding box center [120, 214] width 29 height 5
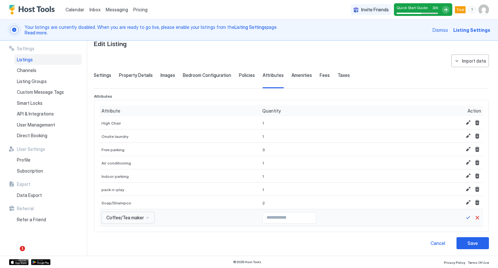
click at [464, 218] on button "Save" at bounding box center [468, 218] width 8 height 8
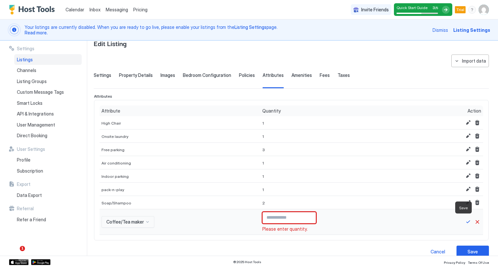
type input "*"
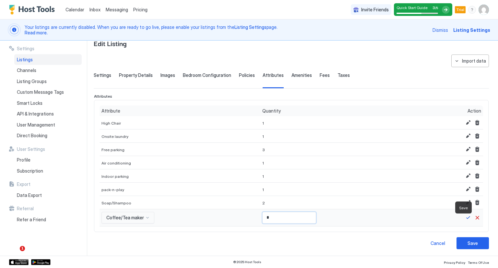
click at [464, 218] on button "Save" at bounding box center [468, 218] width 8 height 8
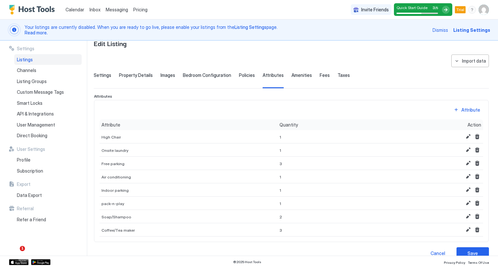
click at [451, 112] on button "Attribute" at bounding box center [467, 109] width 32 height 9
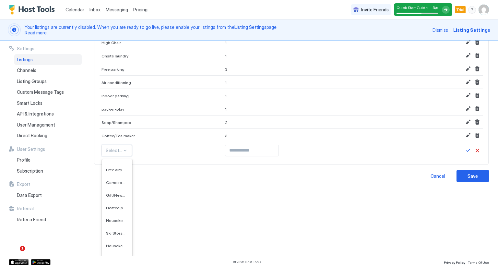
scroll to position [1337, 0]
click at [111, 207] on span "Heated pool" at bounding box center [116, 208] width 21 height 5
click at [112, 219] on span "Outdoor pool" at bounding box center [119, 221] width 26 height 5
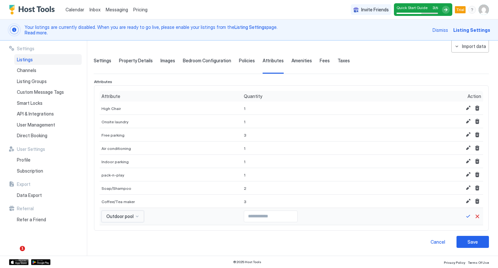
scroll to position [30, 0]
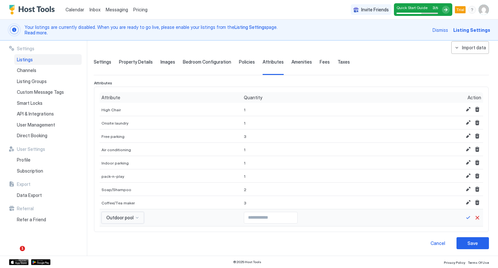
click at [244, 217] on input "Input Field" at bounding box center [270, 217] width 53 height 11
type input "*"
click at [464, 218] on button "Save" at bounding box center [468, 218] width 8 height 8
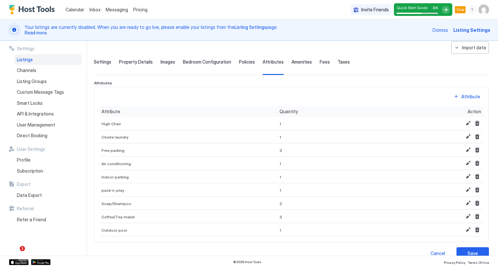
click at [463, 97] on div "Attribute" at bounding box center [471, 96] width 19 height 7
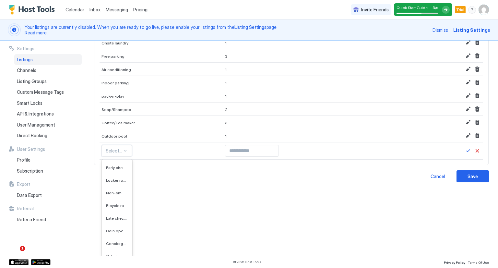
scroll to position [724, 0]
click at [118, 192] on div "Non-smoking rooms (generic)" at bounding box center [117, 190] width 30 height 13
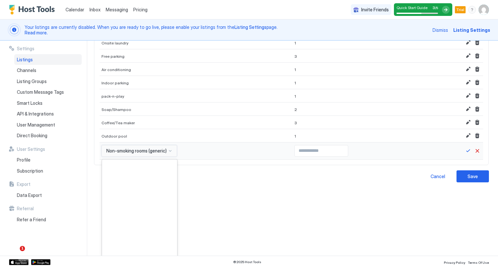
scroll to position [584, 0]
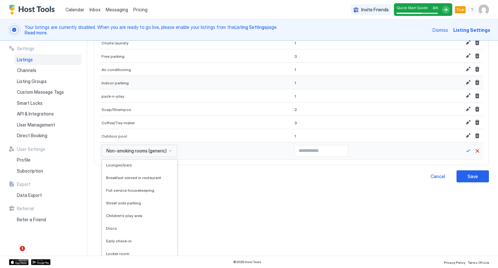
click at [293, 89] on div "1" at bounding box center [363, 82] width 140 height 13
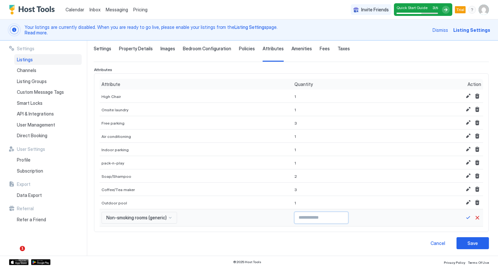
click at [332, 221] on input "Input Field" at bounding box center [321, 217] width 53 height 11
type input "*"
click at [464, 215] on button "Save" at bounding box center [468, 218] width 8 height 8
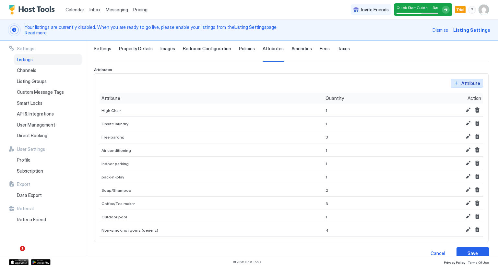
click at [455, 81] on button "Attribute" at bounding box center [467, 83] width 32 height 9
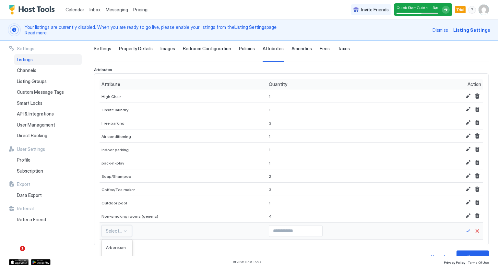
scroll to position [124, 0]
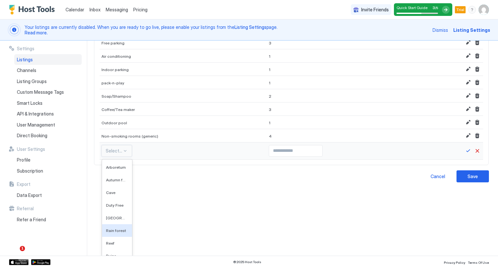
click at [125, 157] on div "590 results available. Use Up and Down to choose options, press Enter to select…" at bounding box center [117, 151] width 30 height 12
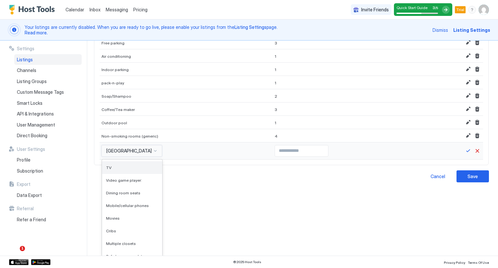
click at [110, 167] on span "TV" at bounding box center [109, 167] width 6 height 5
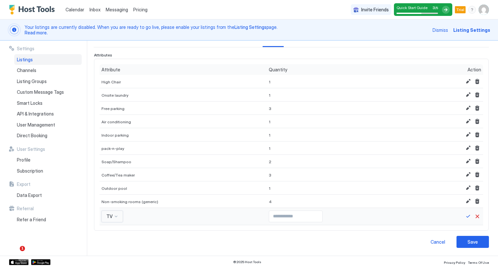
scroll to position [57, 0]
click at [269, 218] on input "Input Field" at bounding box center [295, 217] width 53 height 11
type input "*"
click at [464, 219] on button "Save" at bounding box center [468, 218] width 8 height 8
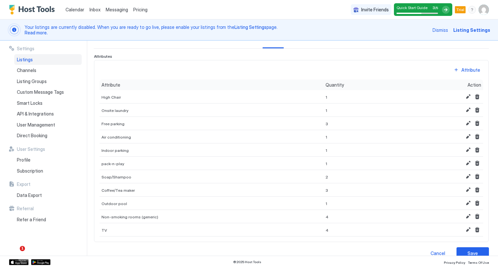
click at [455, 71] on button "Attribute" at bounding box center [467, 70] width 32 height 9
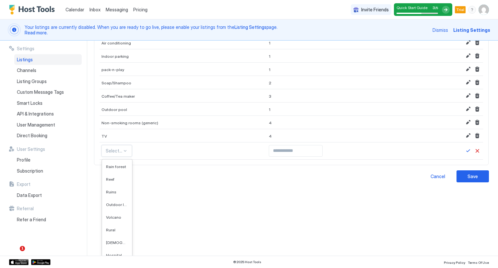
scroll to position [69, 0]
click at [108, 205] on div "Volcano" at bounding box center [117, 211] width 30 height 13
click at [112, 166] on span "BBQ/Picnic area" at bounding box center [117, 167] width 22 height 5
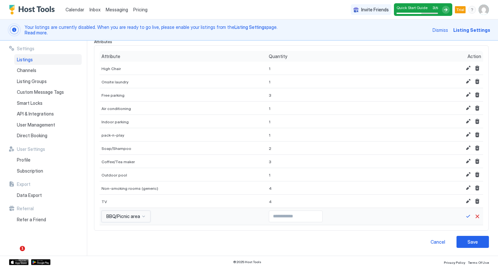
scroll to position [70, 0]
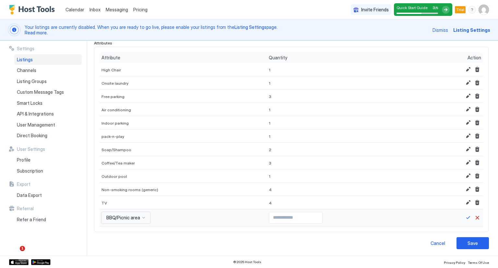
click at [269, 218] on input "Input Field" at bounding box center [295, 217] width 53 height 11
type input "*"
click at [468, 245] on div "Save" at bounding box center [473, 243] width 10 height 7
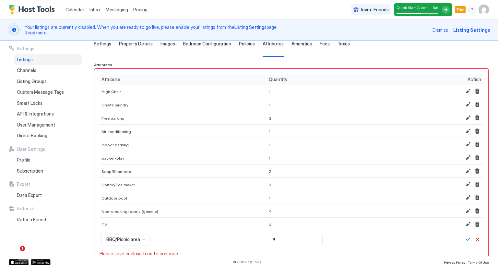
scroll to position [78, 0]
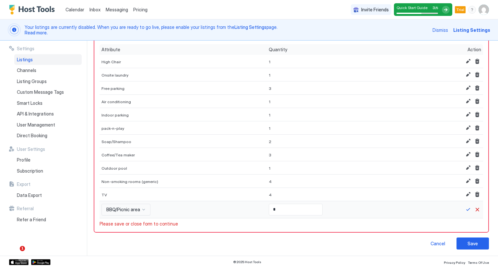
click at [464, 208] on button "Save" at bounding box center [468, 210] width 8 height 8
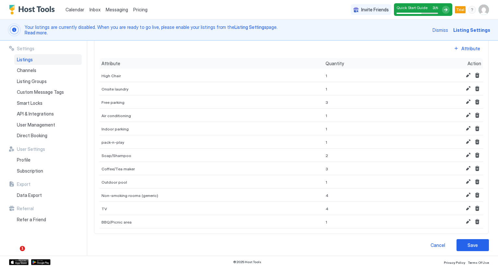
click at [451, 49] on button "Attribute" at bounding box center [467, 48] width 32 height 9
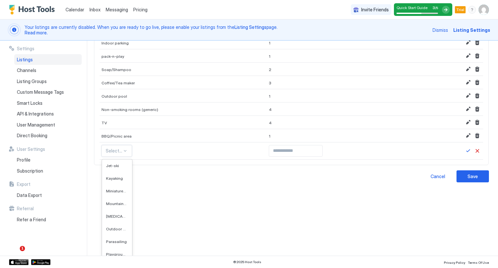
scroll to position [7234, 0]
click at [110, 231] on span "Outdoor tennis courts" at bounding box center [116, 231] width 21 height 5
click at [110, 214] on span "Children's pool" at bounding box center [117, 216] width 22 height 5
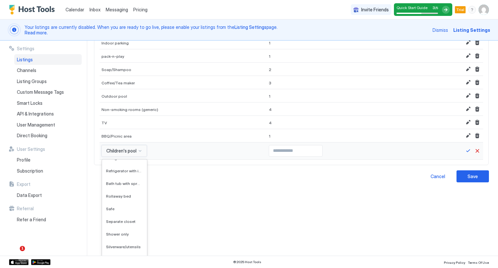
scroll to position [5842, 0]
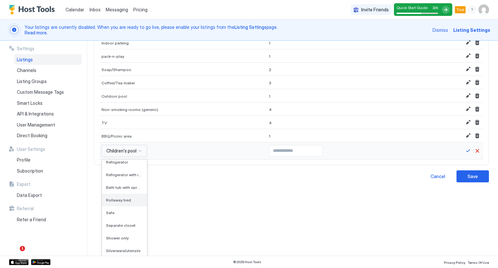
click at [114, 203] on div "Rollaway bed" at bounding box center [124, 200] width 45 height 13
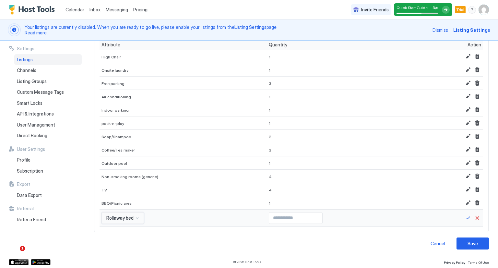
click at [269, 218] on input "Input Field" at bounding box center [295, 217] width 53 height 11
type input "*"
click at [465, 220] on button "Save" at bounding box center [468, 218] width 8 height 8
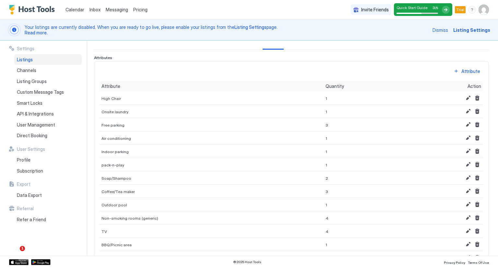
scroll to position [55, 0]
click at [454, 69] on button "Attribute" at bounding box center [467, 71] width 32 height 9
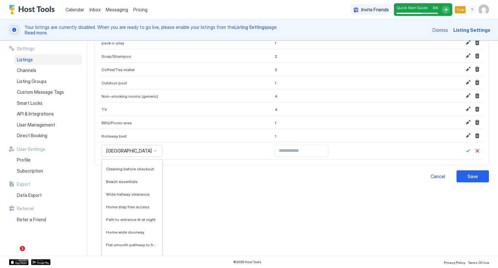
scroll to position [1647, 0]
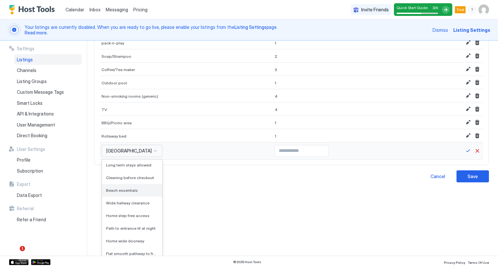
click at [114, 189] on span "Beach essentials" at bounding box center [122, 190] width 32 height 5
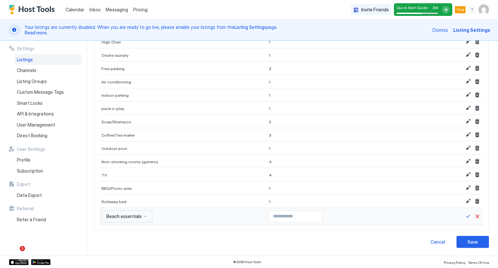
scroll to position [96, 0]
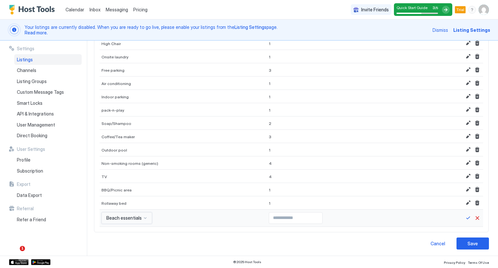
click at [269, 216] on input "Input Field" at bounding box center [295, 217] width 53 height 11
type input "*"
click at [464, 220] on button "Save" at bounding box center [468, 218] width 8 height 8
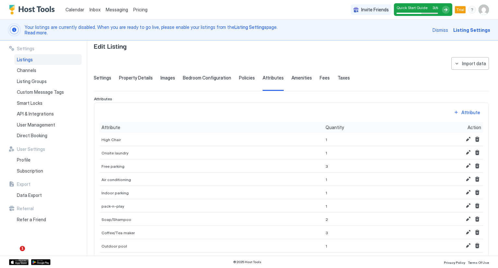
scroll to position [14, 0]
click at [453, 115] on button "Attribute" at bounding box center [467, 113] width 32 height 9
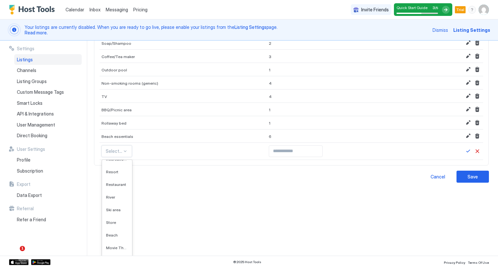
scroll to position [275, 0]
click at [112, 216] on div "Beach" at bounding box center [117, 221] width 30 height 13
click at [111, 222] on span "Concierge desk" at bounding box center [115, 224] width 19 height 5
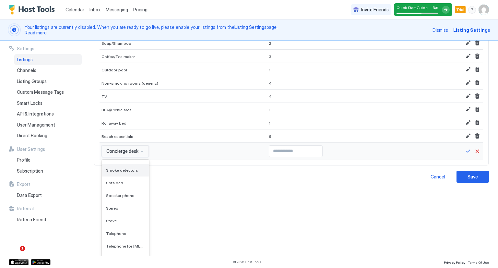
click at [113, 168] on span "Smoke detectors" at bounding box center [122, 170] width 32 height 5
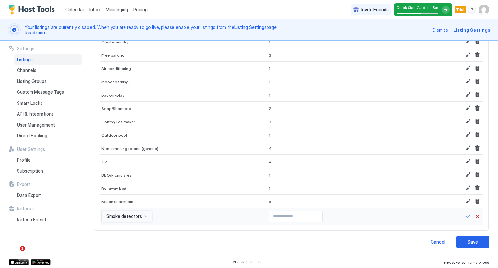
scroll to position [110, 0]
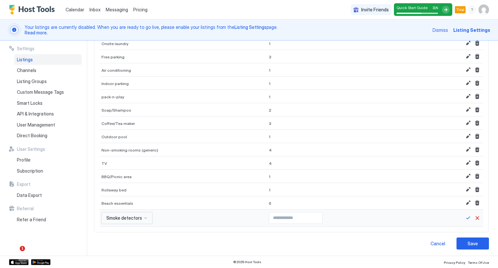
click at [269, 219] on input "Input Field" at bounding box center [295, 217] width 53 height 11
type input "*"
click at [464, 217] on button "Save" at bounding box center [468, 218] width 8 height 8
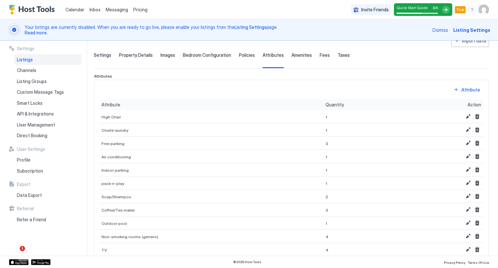
scroll to position [35, 0]
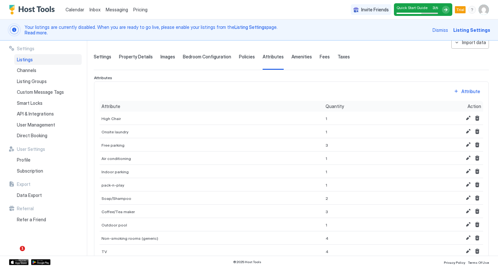
click at [451, 91] on button "Attribute" at bounding box center [467, 91] width 32 height 9
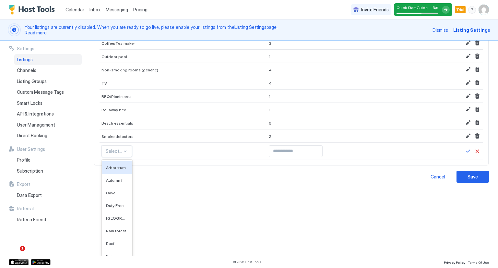
scroll to position [7, 0]
click at [110, 223] on span "Rain forest" at bounding box center [116, 223] width 20 height 5
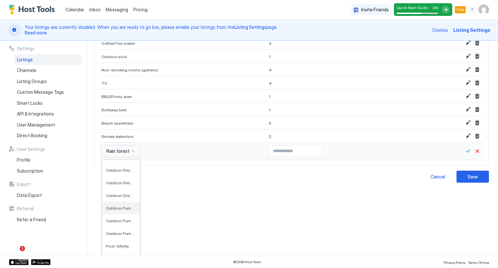
click at [113, 207] on span "Outdoor Furniture Area" at bounding box center [120, 208] width 29 height 5
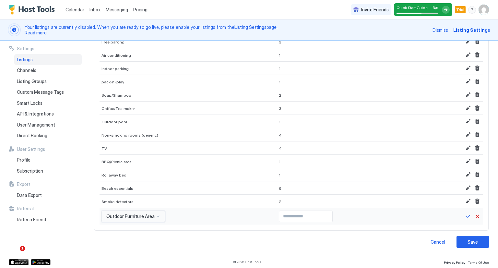
scroll to position [123, 0]
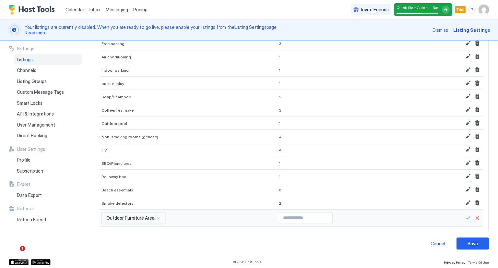
click at [279, 217] on input "Input Field" at bounding box center [305, 217] width 53 height 11
type input "*"
click at [464, 219] on button "Save" at bounding box center [468, 218] width 8 height 8
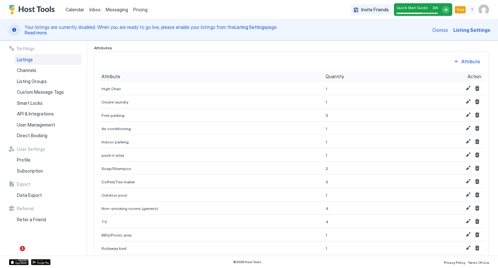
scroll to position [64, 0]
click at [451, 64] on button "Attribute" at bounding box center [467, 62] width 32 height 9
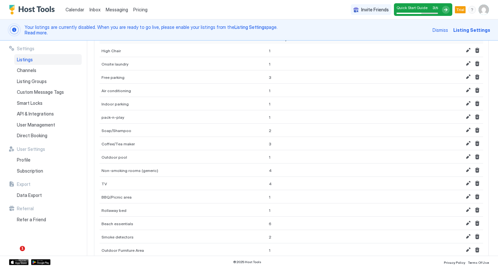
scroll to position [136, 0]
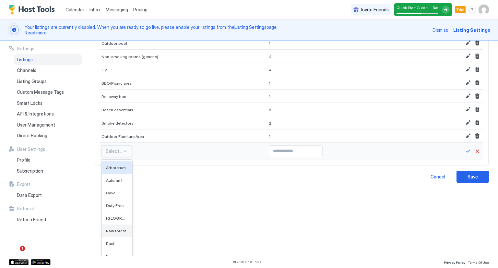
click at [106, 225] on div "Rain forest" at bounding box center [117, 230] width 30 height 13
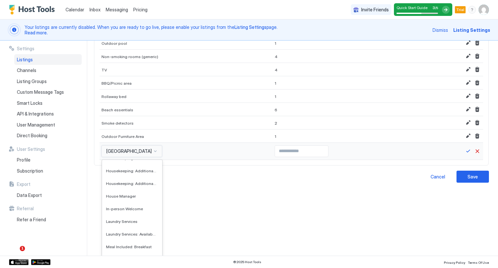
scroll to position [2757, 0]
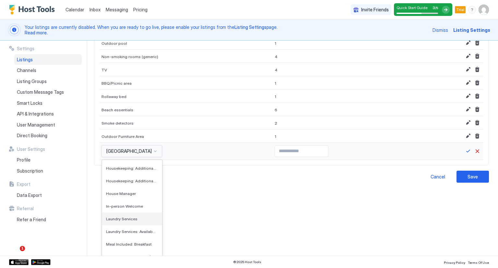
click at [112, 218] on span "Laundry Services" at bounding box center [121, 218] width 31 height 5
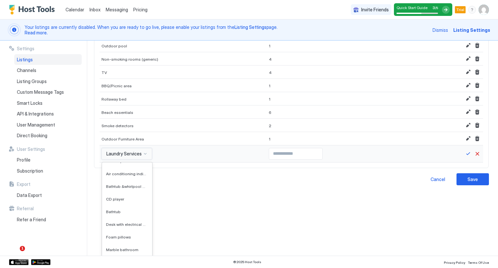
scroll to position [3015, 0]
click at [112, 174] on span "Air conditioning individually controlled in room" at bounding box center [126, 174] width 41 height 5
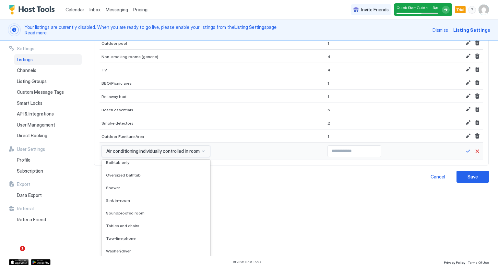
scroll to position [3060, 0]
click at [118, 249] on span "Washer/dryer" at bounding box center [118, 249] width 25 height 5
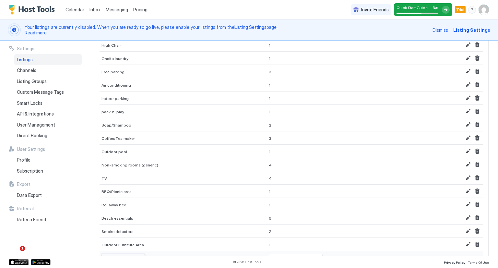
scroll to position [88, 0]
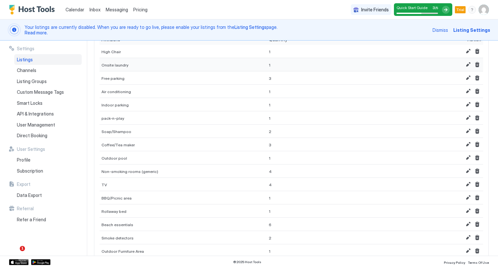
click at [474, 64] on button "Delete" at bounding box center [478, 65] width 8 height 8
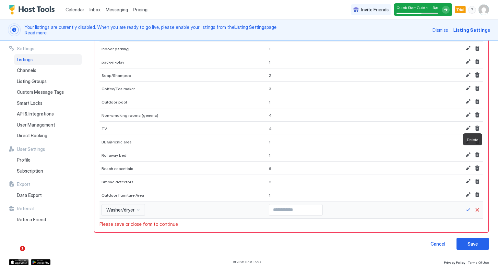
scroll to position [131, 0]
click at [269, 209] on input "Input Field" at bounding box center [295, 209] width 53 height 11
type input "*"
click at [464, 210] on button "Save" at bounding box center [468, 210] width 8 height 8
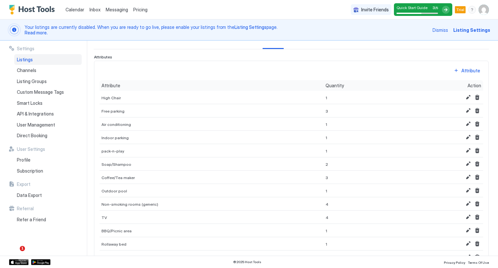
scroll to position [55, 0]
click at [453, 69] on button "Attribute" at bounding box center [467, 71] width 32 height 9
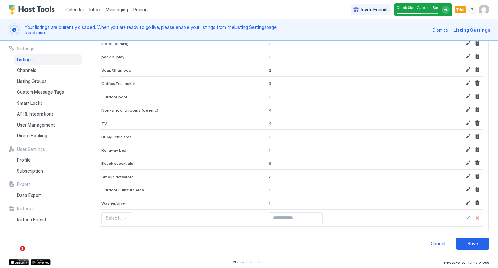
scroll to position [203, 0]
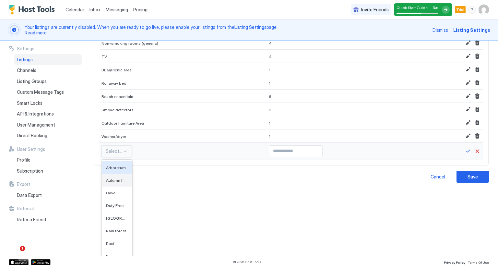
click at [116, 180] on span "Autumn foliage" at bounding box center [116, 180] width 21 height 5
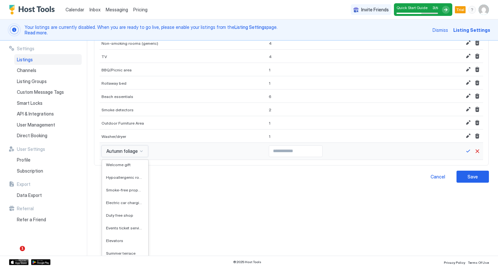
scroll to position [1168, 0]
click at [131, 186] on span "Smoke-free property" at bounding box center [124, 188] width 37 height 5
click at [196, 129] on div "Outdoor Furniture Area" at bounding box center [185, 122] width 171 height 13
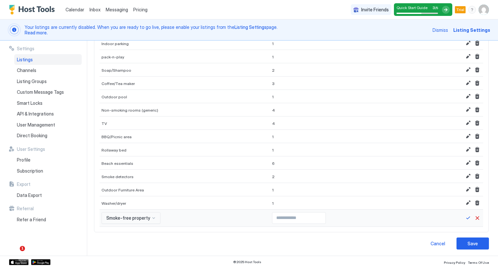
click at [272, 216] on input "Input Field" at bounding box center [298, 217] width 53 height 11
type input "*"
click at [464, 218] on button "Save" at bounding box center [468, 218] width 8 height 8
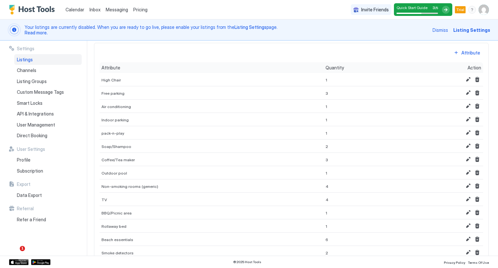
scroll to position [67, 0]
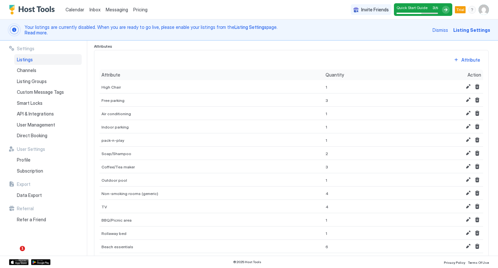
click at [452, 62] on button "Attribute" at bounding box center [467, 59] width 32 height 9
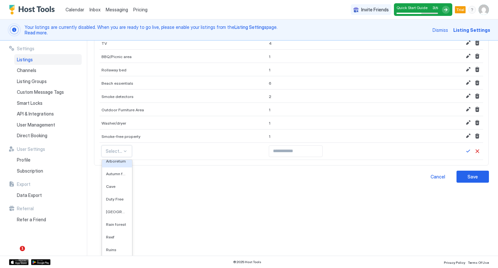
scroll to position [9, 0]
click at [117, 232] on div "Reef" at bounding box center [117, 234] width 22 height 5
click at [116, 204] on div "Lake" at bounding box center [114, 203] width 25 height 13
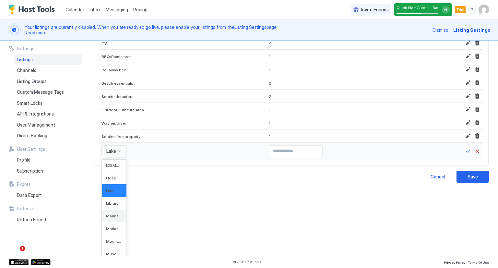
click at [115, 215] on span "Marina" at bounding box center [112, 215] width 13 height 5
click at [118, 195] on div "Accessible parking" at bounding box center [116, 192] width 29 height 13
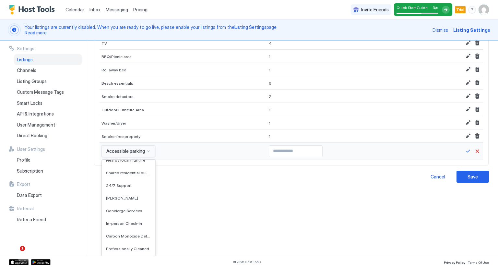
scroll to position [1779, 0]
click at [128, 182] on span "24/7 Support" at bounding box center [119, 184] width 26 height 5
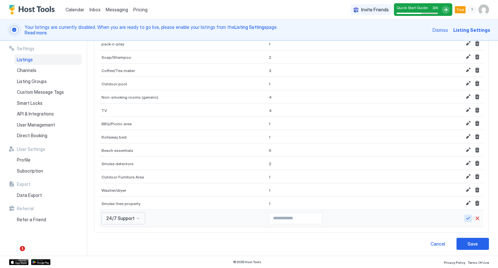
click at [464, 218] on button "Save" at bounding box center [468, 218] width 8 height 8
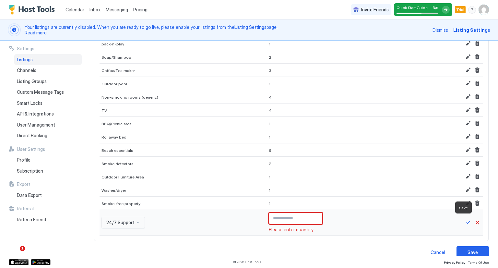
type input "*"
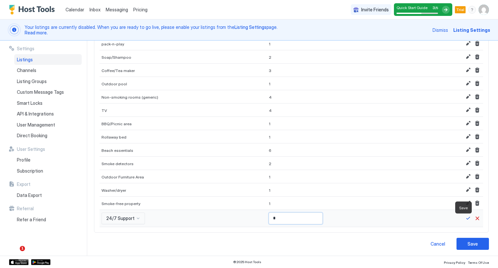
click at [271, 217] on input "*" at bounding box center [295, 218] width 53 height 11
type input "*"
click at [464, 218] on button "Save" at bounding box center [468, 218] width 8 height 8
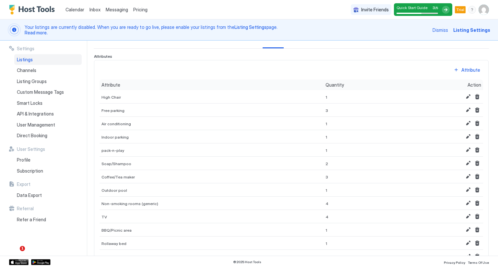
scroll to position [53, 0]
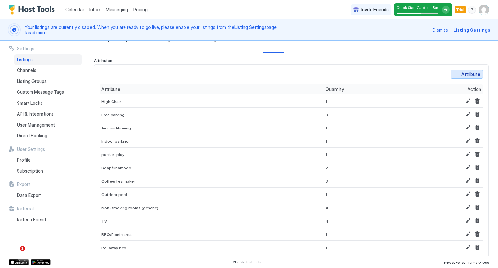
click at [455, 76] on button "Attribute" at bounding box center [467, 74] width 32 height 9
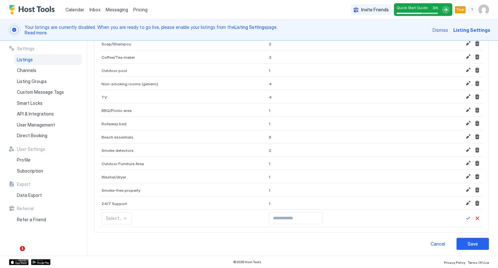
scroll to position [230, 0]
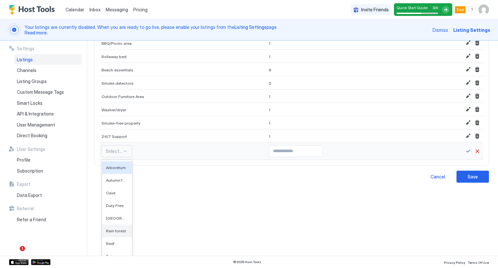
click at [118, 224] on div "Rain forest" at bounding box center [117, 230] width 30 height 13
click at [123, 215] on span "Non-allergenic room" at bounding box center [120, 216] width 29 height 5
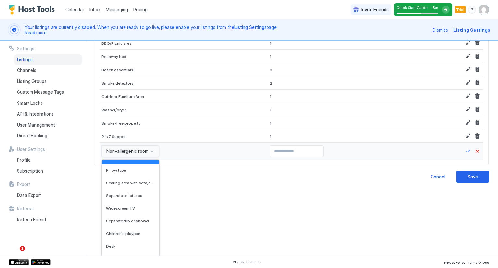
scroll to position [3761, 0]
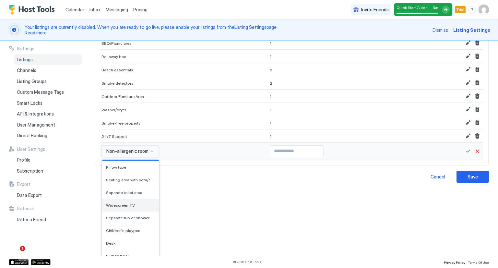
click at [135, 204] on div "Widescreen TV" at bounding box center [130, 205] width 49 height 5
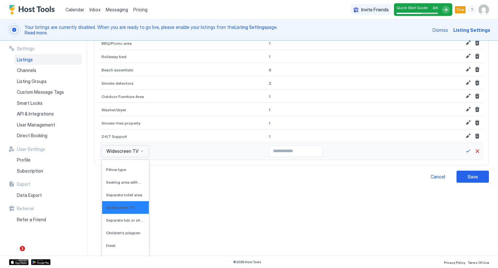
scroll to position [3756, 0]
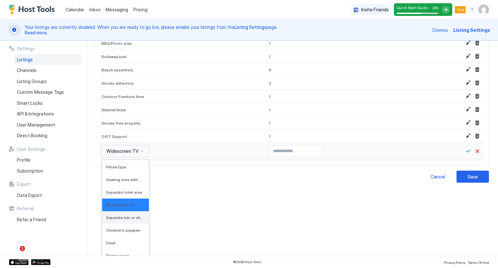
click at [131, 216] on span "Separate tub or shower" at bounding box center [125, 217] width 38 height 5
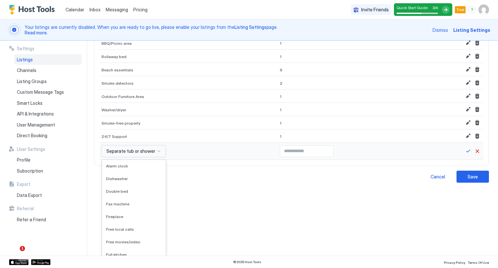
scroll to position [3870, 0]
click at [130, 176] on div "Dishwasher" at bounding box center [134, 177] width 56 height 5
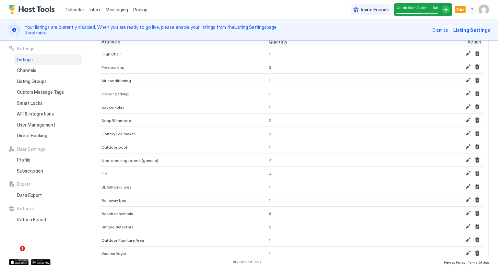
scroll to position [162, 0]
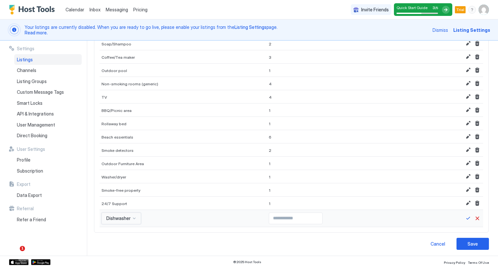
click at [269, 217] on input "Input Field" at bounding box center [295, 218] width 53 height 11
type input "*"
click at [464, 217] on button "Save" at bounding box center [468, 218] width 8 height 8
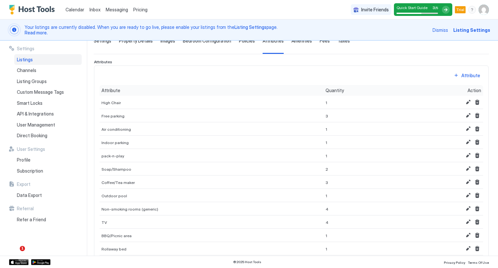
scroll to position [50, 0]
click at [455, 78] on button "Attribute" at bounding box center [467, 76] width 32 height 9
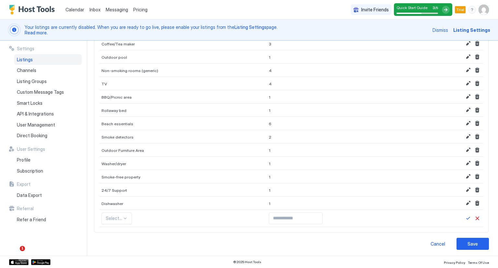
scroll to position [243, 0]
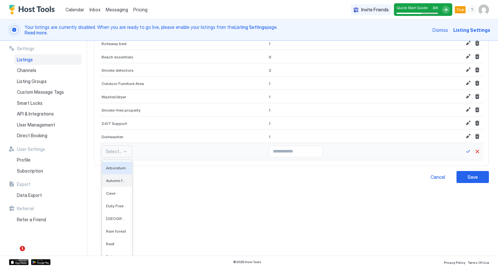
click at [116, 178] on span "Autumn foliage" at bounding box center [116, 180] width 21 height 5
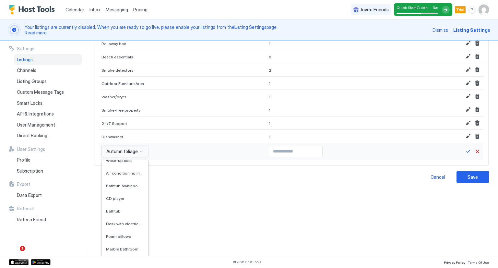
scroll to position [3257, 0]
click at [122, 211] on div "Bathtub" at bounding box center [125, 212] width 38 height 5
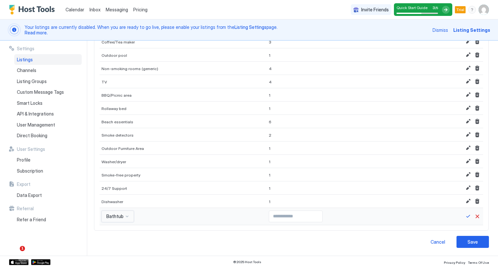
scroll to position [176, 0]
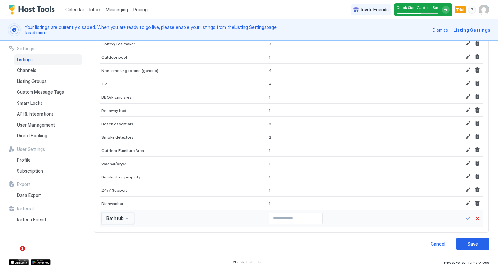
click at [269, 218] on input "Input Field" at bounding box center [295, 218] width 53 height 11
type input "*"
click at [464, 217] on button "Save" at bounding box center [468, 218] width 8 height 8
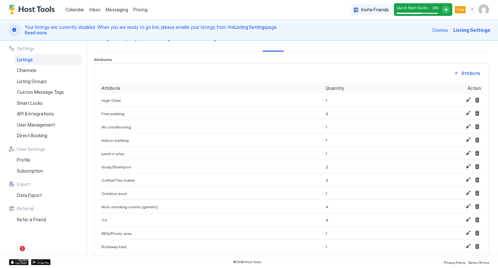
scroll to position [0, 0]
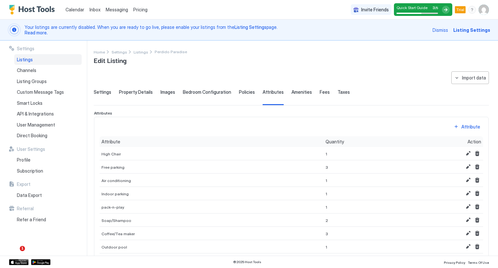
click at [451, 127] on button "Attribute" at bounding box center [467, 126] width 32 height 9
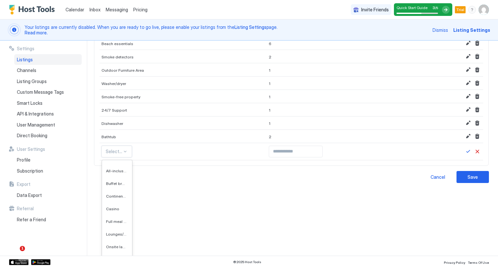
scroll to position [612, 0]
click at [117, 200] on span "Lounges/bars" at bounding box center [116, 201] width 21 height 5
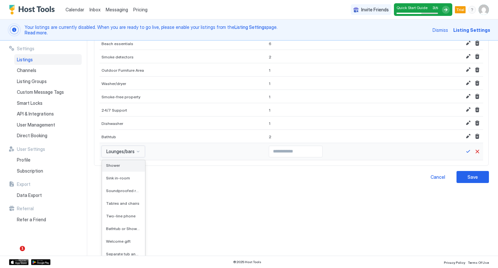
click at [116, 167] on div "Shower" at bounding box center [123, 165] width 43 height 13
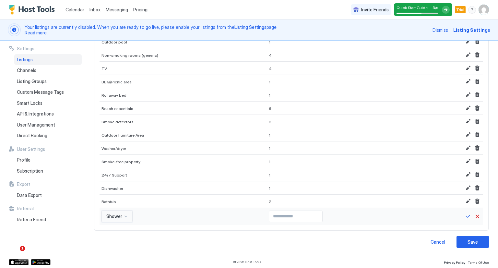
scroll to position [189, 0]
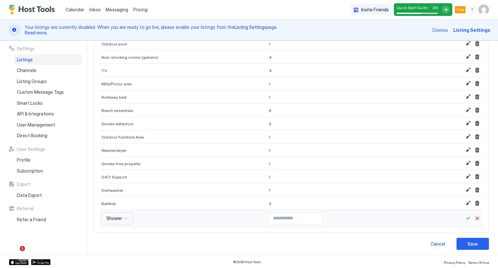
click at [269, 219] on input "Input Field" at bounding box center [295, 218] width 53 height 11
type input "*"
click at [464, 216] on button "Save" at bounding box center [468, 218] width 8 height 8
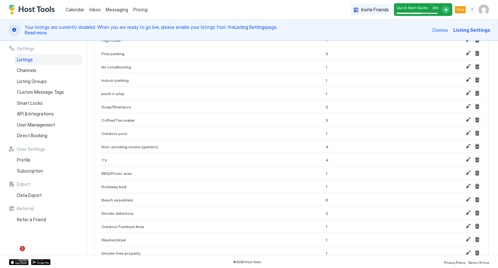
scroll to position [81, 0]
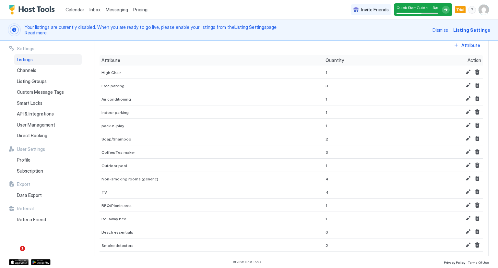
click at [455, 48] on button "Attribute" at bounding box center [467, 45] width 32 height 9
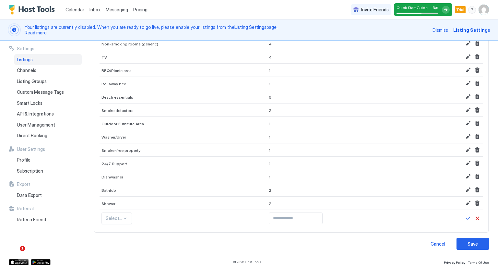
scroll to position [269, 0]
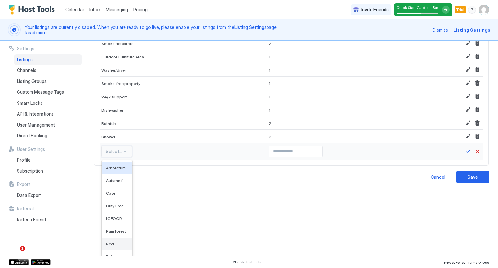
click at [117, 241] on div "Reef" at bounding box center [117, 243] width 22 height 5
click at [114, 205] on span "Duty Free" at bounding box center [114, 205] width 16 height 5
click at [120, 205] on span "Home step free access" at bounding box center [119, 207] width 26 height 5
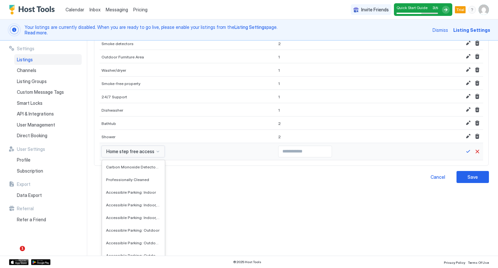
scroll to position [1712, 0]
click at [114, 166] on span "Carbon Monoxide Detector + Smoke Detector" at bounding box center [133, 168] width 54 height 5
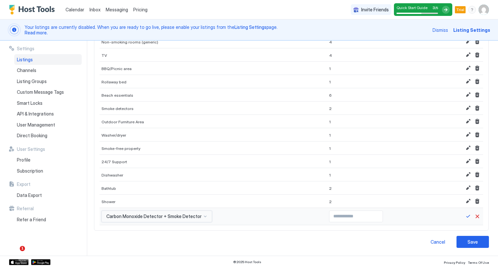
scroll to position [202, 0]
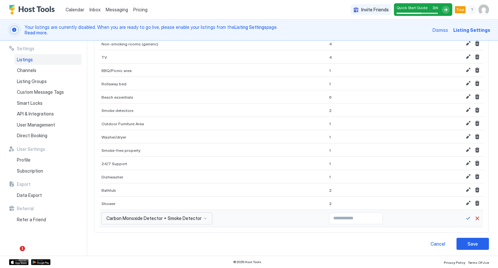
click at [330, 217] on input "Input Field" at bounding box center [356, 218] width 53 height 11
type input "*"
click at [464, 218] on button "Save" at bounding box center [468, 218] width 8 height 8
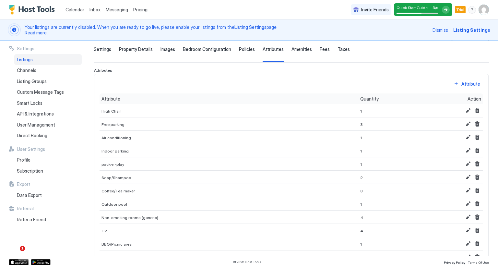
scroll to position [42, 0]
click at [452, 87] on button "Attribute" at bounding box center [467, 85] width 32 height 9
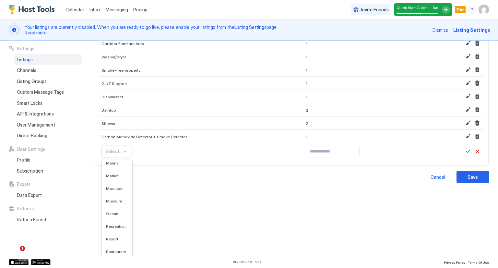
scroll to position [195, 0]
click at [117, 250] on span "Restaurant" at bounding box center [116, 250] width 20 height 5
click at [126, 212] on span "Onsite laundry" at bounding box center [119, 212] width 27 height 5
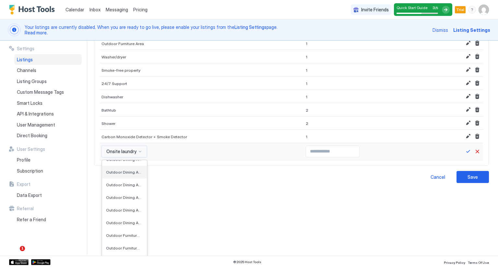
click at [128, 174] on div "Outdoor Dining Area: Shared" at bounding box center [124, 172] width 45 height 13
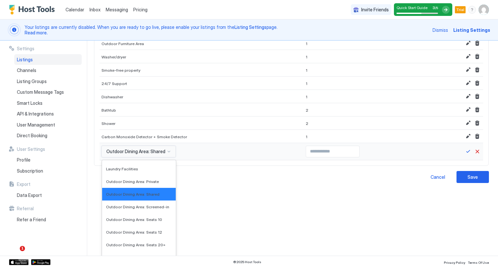
scroll to position [1880, 0]
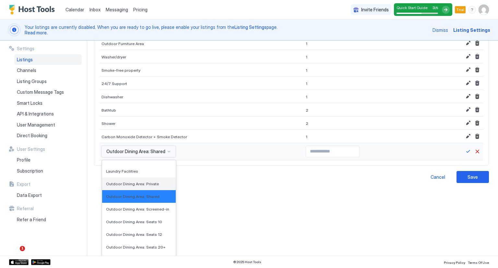
click at [154, 186] on div "Outdoor Dining Area: Private" at bounding box center [139, 183] width 74 height 13
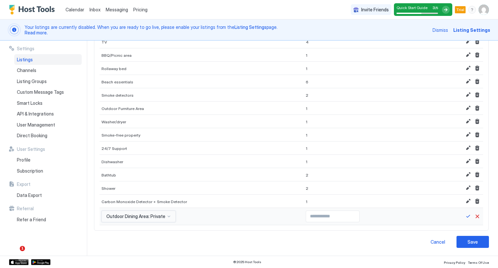
scroll to position [215, 0]
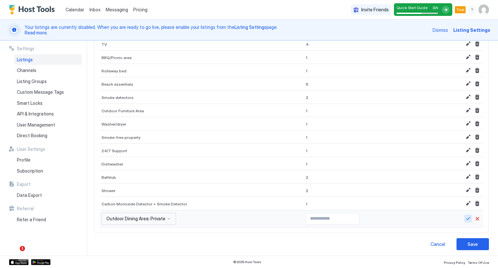
click at [464, 218] on button "Save" at bounding box center [468, 219] width 8 height 8
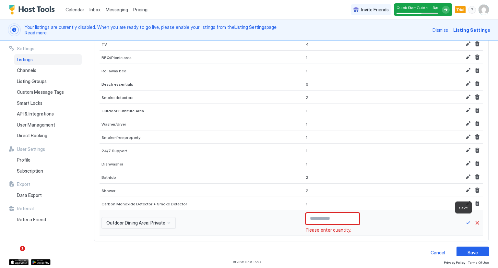
type input "*"
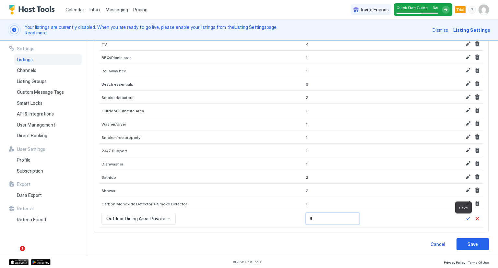
click at [465, 245] on button "Save" at bounding box center [473, 244] width 32 height 12
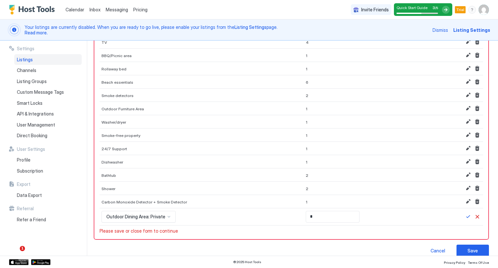
scroll to position [209, 0]
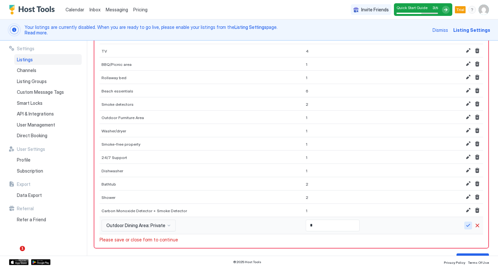
click at [464, 227] on button "Save" at bounding box center [468, 226] width 8 height 8
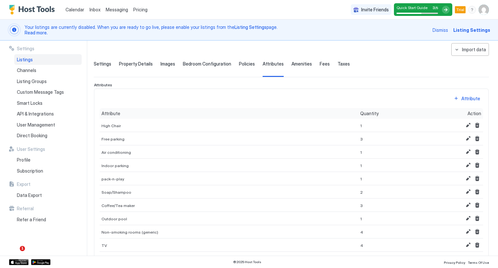
scroll to position [0, 0]
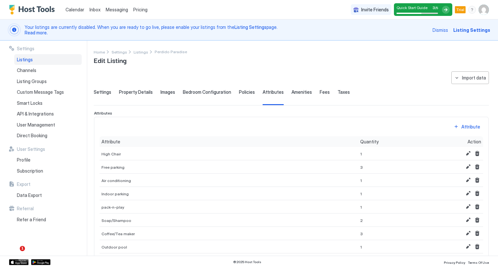
click at [463, 126] on div "Attribute" at bounding box center [471, 126] width 19 height 7
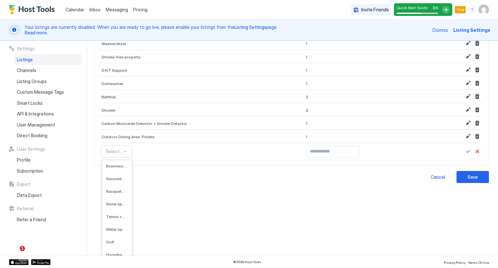
scroll to position [824, 0]
click at [119, 222] on div "Water sports" at bounding box center [117, 228] width 30 height 13
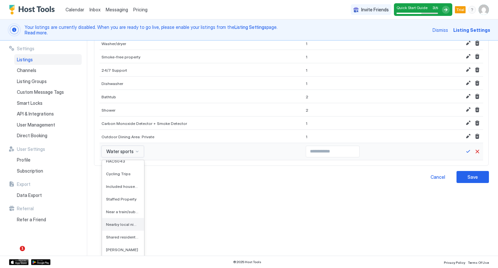
click at [129, 223] on span "Nearby local nightlife" at bounding box center [122, 224] width 33 height 5
click at [137, 202] on div "Air conditioning" at bounding box center [131, 198] width 58 height 13
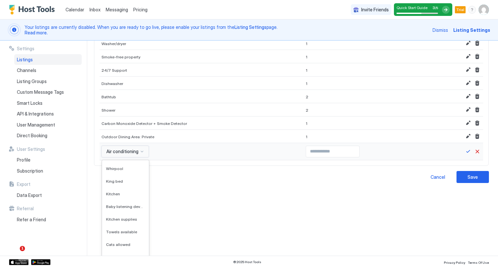
scroll to position [4111, 0]
click at [133, 180] on div "King bed" at bounding box center [125, 182] width 39 height 5
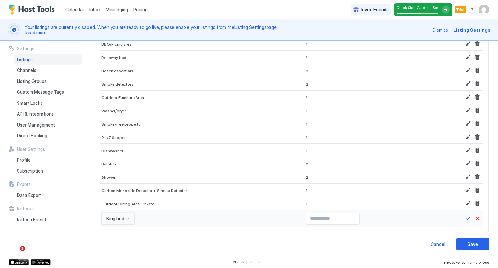
click at [306, 217] on input "Input Field" at bounding box center [332, 218] width 53 height 11
type input "*"
click at [464, 218] on button "Save" at bounding box center [468, 219] width 8 height 8
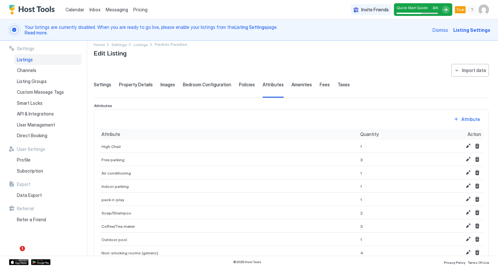
scroll to position [0, 0]
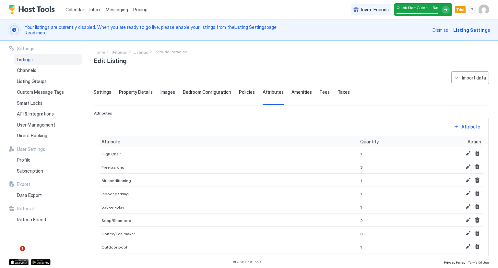
click at [462, 127] on div "Attribute" at bounding box center [471, 126] width 19 height 7
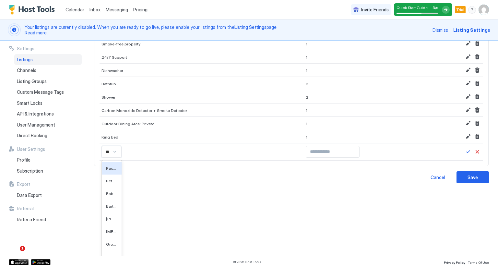
type input "***"
click at [115, 204] on div "Bartender: On request" at bounding box center [113, 206] width 14 height 5
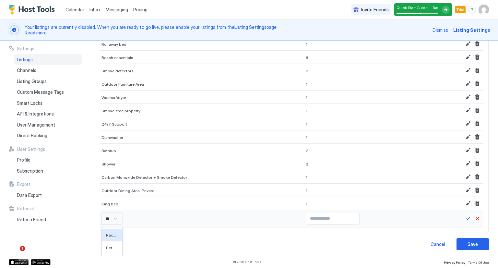
type input "*"
type input "*****"
click at [124, 233] on span "Queen bed" at bounding box center [115, 235] width 19 height 5
click at [306, 217] on input "Input Field" at bounding box center [332, 218] width 53 height 11
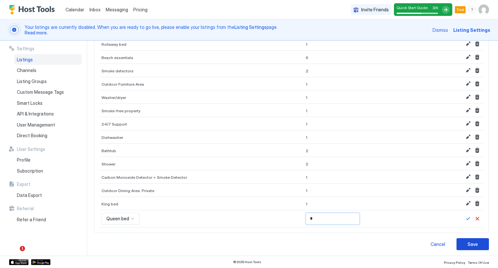
type input "*"
click at [478, 238] on button "Save" at bounding box center [473, 244] width 32 height 12
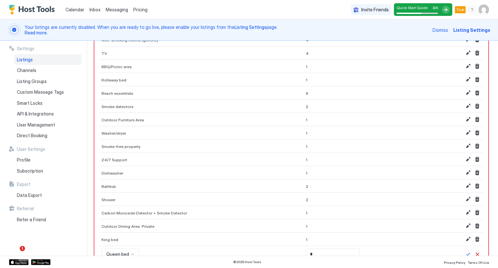
scroll to position [250, 0]
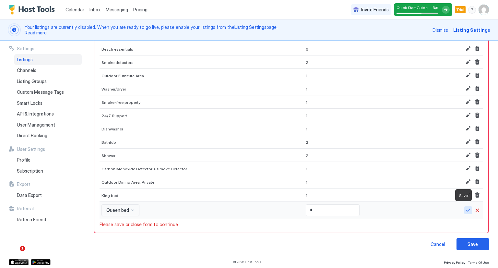
click at [464, 208] on button "Save" at bounding box center [468, 210] width 8 height 8
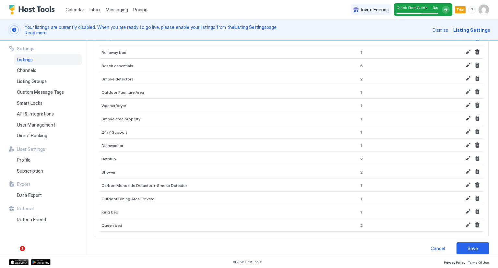
scroll to position [252, 0]
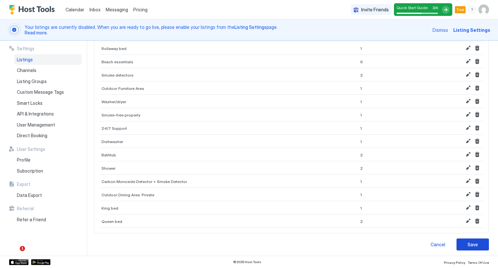
click at [458, 242] on button "Save" at bounding box center [473, 244] width 32 height 12
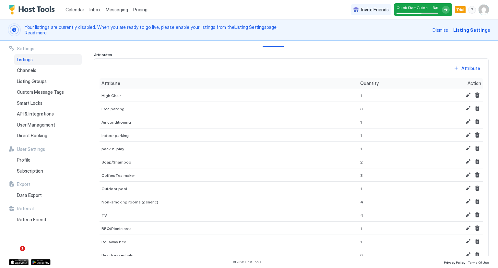
scroll to position [0, 0]
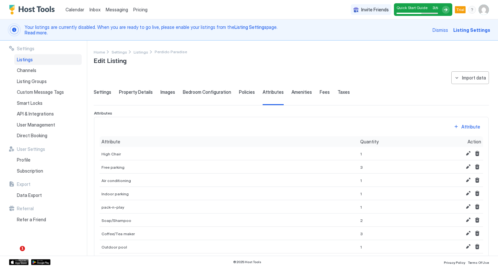
click at [123, 90] on span "Property Details" at bounding box center [136, 92] width 34 height 6
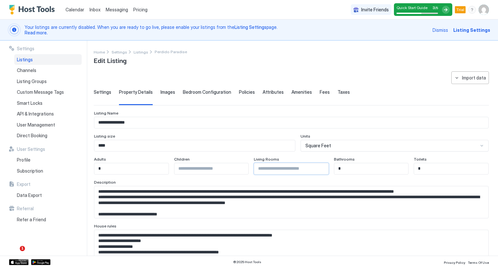
click at [289, 166] on input "Input Field" at bounding box center [291, 168] width 74 height 11
type input "*"
click at [219, 168] on input "Input Field" at bounding box center [211, 168] width 74 height 11
click at [217, 123] on input "**********" at bounding box center [291, 122] width 394 height 11
click at [96, 90] on span "Settings" at bounding box center [103, 92] width 18 height 6
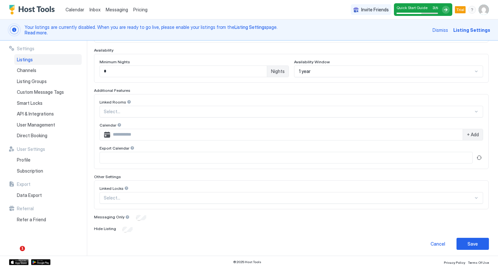
scroll to position [170, 0]
click at [160, 108] on div at bounding box center [289, 111] width 370 height 6
click at [468, 241] on div "Save" at bounding box center [473, 243] width 10 height 7
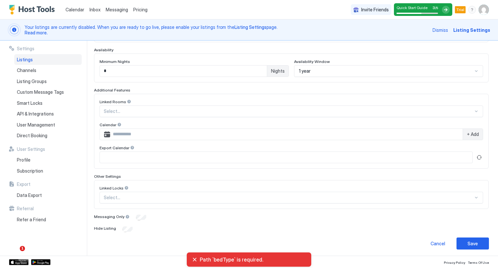
click at [288, 257] on span "Path `bedType` is required." at bounding box center [253, 259] width 106 height 6
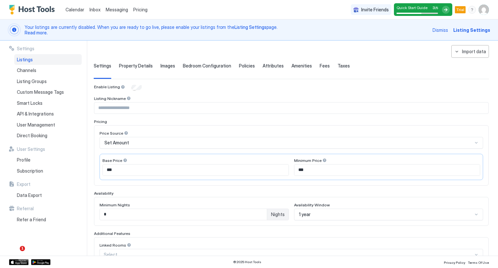
scroll to position [0, 0]
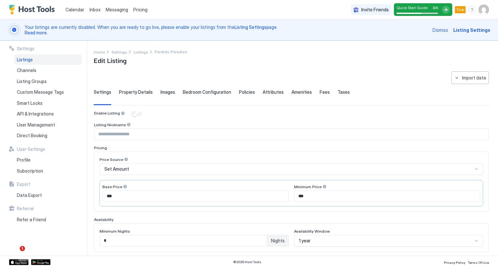
click at [338, 95] on div "Taxes" at bounding box center [344, 97] width 12 height 16
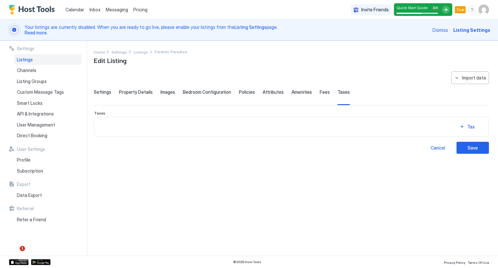
click at [324, 94] on div "Settings Property Details Images Bedroom Configuration Policies Attributes Amen…" at bounding box center [291, 97] width 395 height 16
click at [320, 94] on span "Fees" at bounding box center [325, 92] width 10 height 6
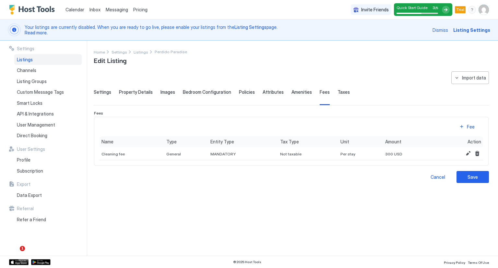
click at [269, 92] on span "Attributes" at bounding box center [273, 92] width 21 height 6
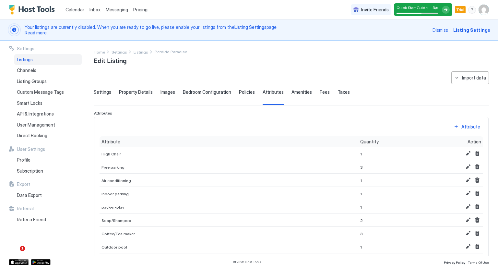
click at [241, 92] on span "Policies" at bounding box center [247, 92] width 16 height 6
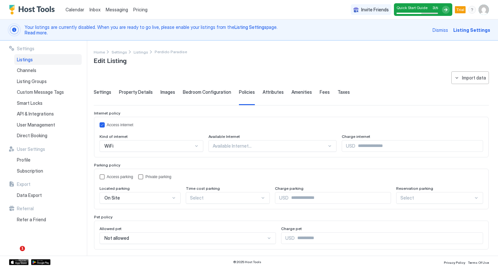
click at [214, 91] on span "Bedroom Configuration" at bounding box center [207, 92] width 48 height 6
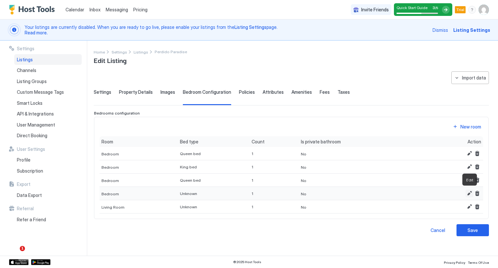
click at [468, 196] on button "Edit" at bounding box center [470, 193] width 8 height 8
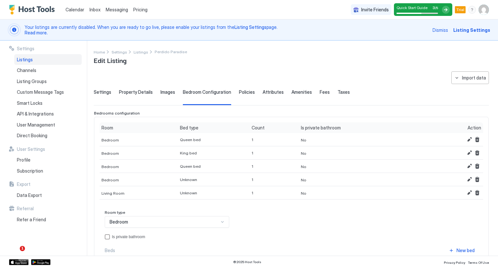
scroll to position [43, 0]
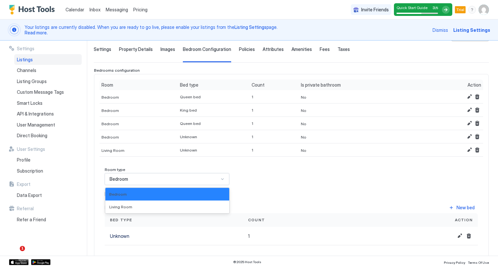
click at [162, 219] on div "Room type 2 results available. Use Up and Down to choose options, press Enter t…" at bounding box center [291, 206] width 373 height 78
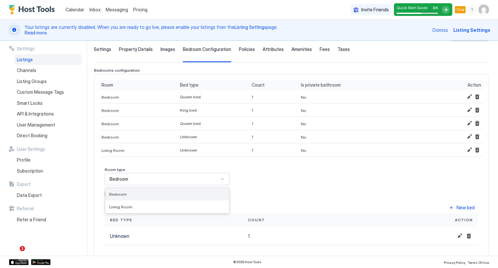
click at [168, 193] on div "Bedroom" at bounding box center [167, 194] width 116 height 5
click at [456, 236] on button "Edit" at bounding box center [460, 236] width 8 height 8
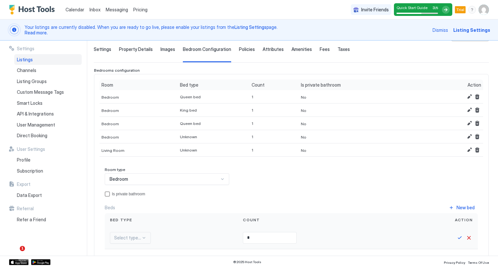
scroll to position [130, 0]
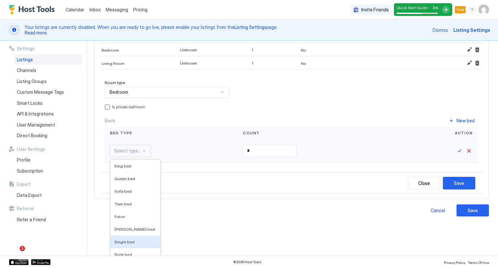
click at [121, 157] on div "16 results available. Use Up and Down to choose options, press Enter to select …" at bounding box center [130, 151] width 41 height 12
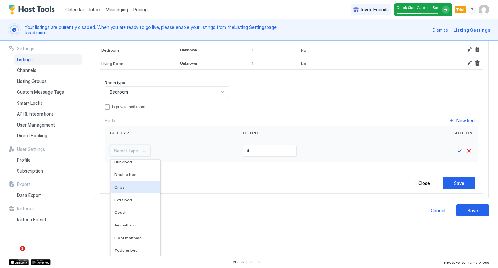
scroll to position [105, 0]
click at [125, 199] on span "Couch" at bounding box center [120, 200] width 12 height 5
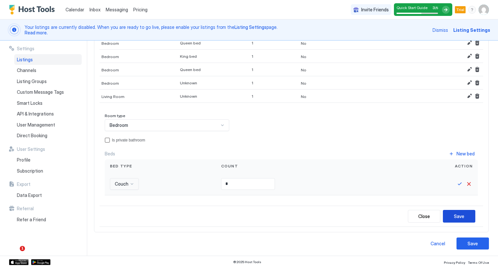
click at [454, 214] on div "Save" at bounding box center [459, 216] width 10 height 7
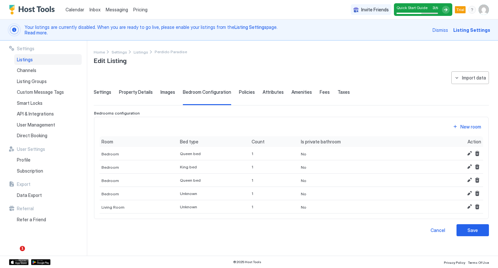
scroll to position [0, 0]
click at [467, 196] on button "Edit" at bounding box center [470, 193] width 8 height 8
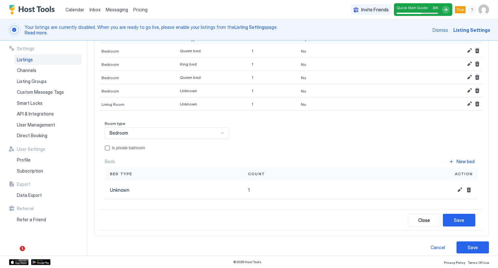
scroll to position [93, 0]
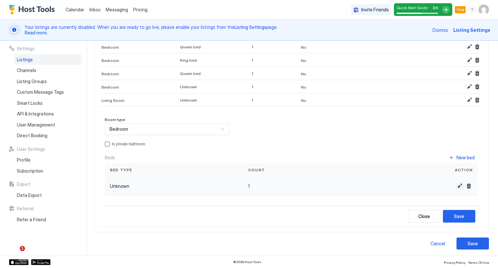
click at [456, 183] on button "Edit" at bounding box center [460, 186] width 8 height 8
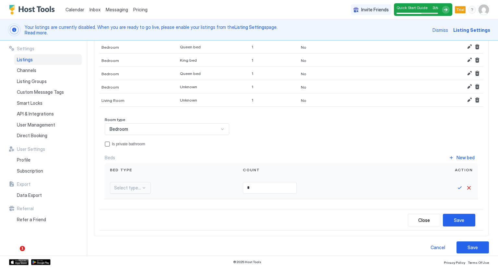
scroll to position [130, 0]
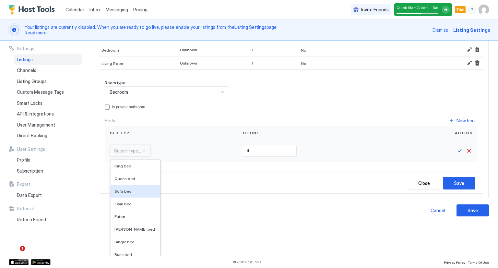
click at [119, 157] on div "16 results available. Use Up and Down to choose options, press Enter to select …" at bounding box center [130, 151] width 41 height 12
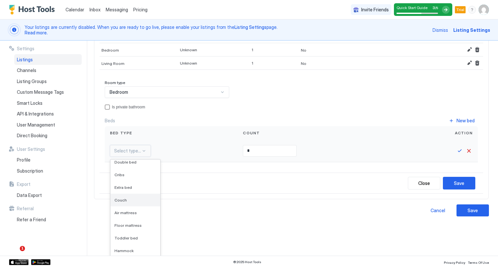
click at [128, 201] on div "Couch" at bounding box center [136, 200] width 50 height 13
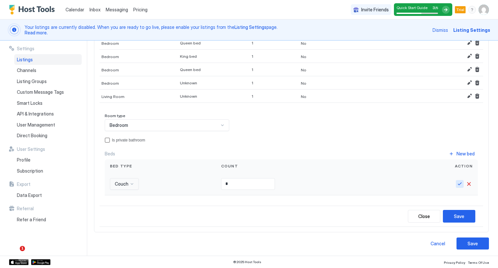
click at [456, 182] on button "Save" at bounding box center [460, 184] width 8 height 8
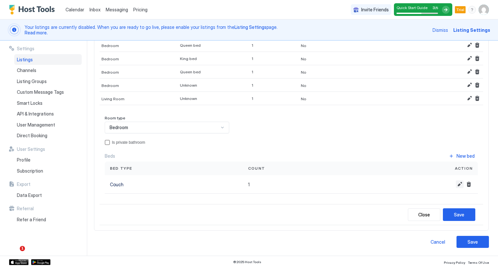
scroll to position [93, 0]
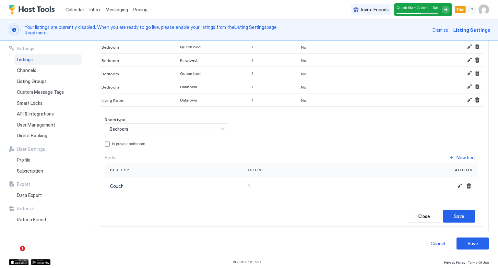
click at [449, 222] on div "Close Save" at bounding box center [292, 216] width 384 height 21
click at [455, 215] on div "Save" at bounding box center [459, 216] width 10 height 7
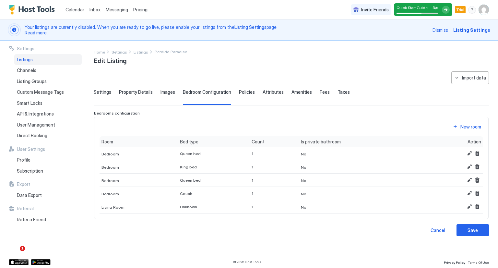
scroll to position [0, 0]
click at [470, 208] on button "Edit" at bounding box center [470, 207] width 8 height 8
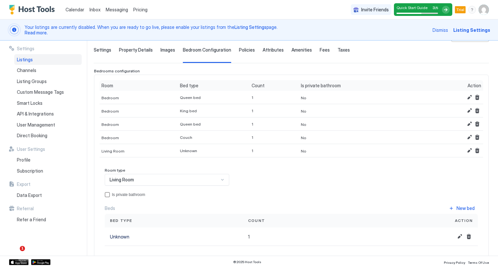
scroll to position [93, 0]
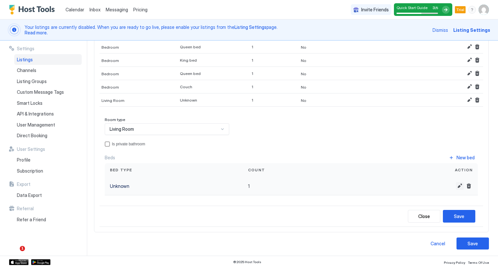
click at [456, 184] on button "Edit" at bounding box center [460, 186] width 8 height 8
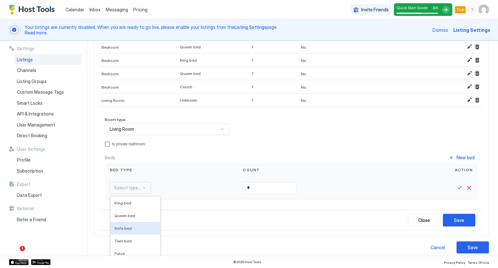
scroll to position [130, 0]
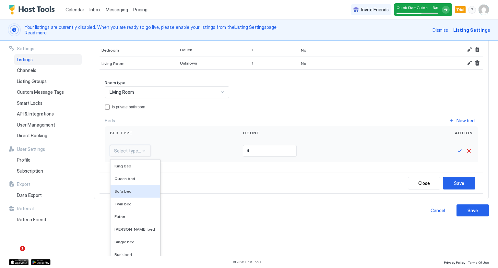
click at [141, 157] on div "16 results available. Use Up and Down to choose options, press Enter to select …" at bounding box center [130, 151] width 41 height 12
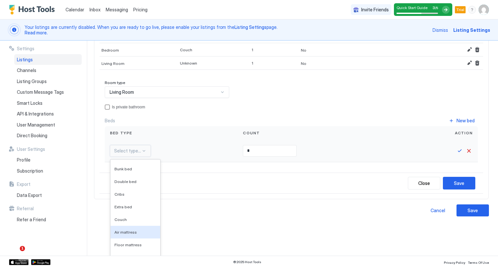
scroll to position [95, 0]
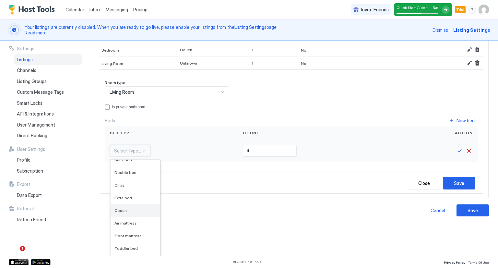
click at [131, 210] on div "Couch" at bounding box center [135, 210] width 42 height 5
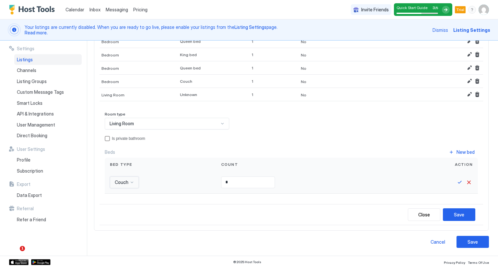
scroll to position [97, 0]
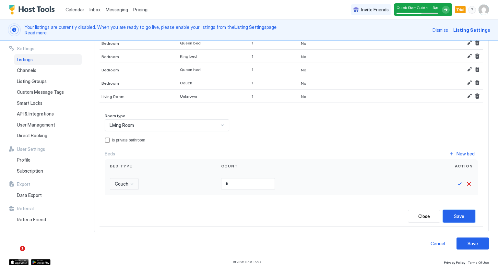
click at [454, 216] on div "Save" at bounding box center [459, 216] width 10 height 7
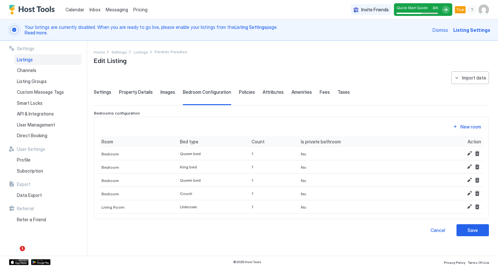
scroll to position [0, 0]
click at [471, 191] on button "Edit" at bounding box center [470, 193] width 8 height 8
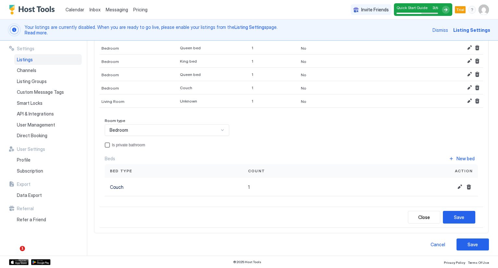
scroll to position [93, 0]
click at [456, 185] on button "Edit" at bounding box center [460, 186] width 8 height 8
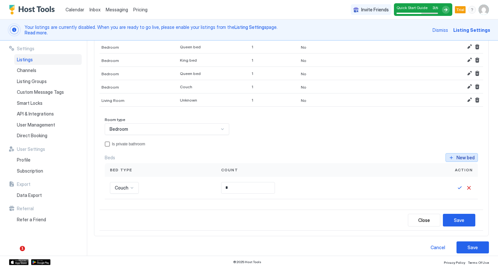
click at [450, 158] on button "New bed" at bounding box center [462, 157] width 32 height 9
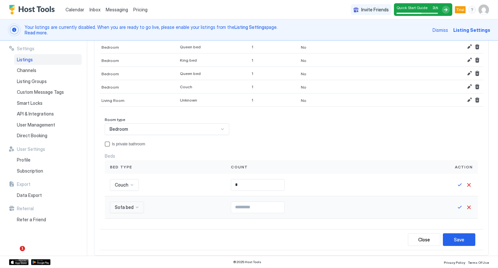
scroll to position [149, 0]
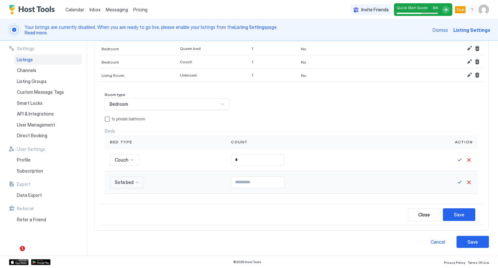
click at [132, 188] on div "Sofa bed" at bounding box center [127, 182] width 34 height 12
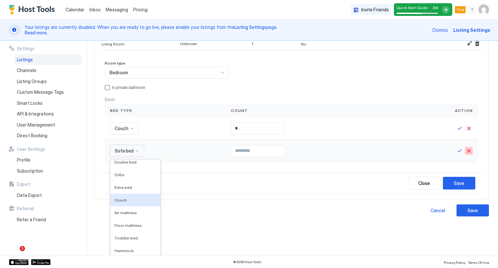
scroll to position [116, 0]
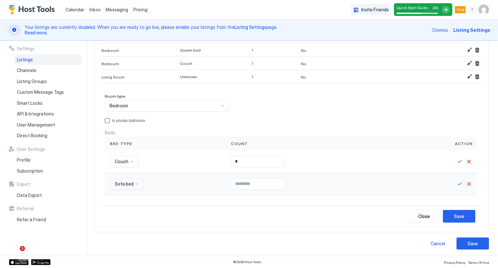
click at [466, 150] on div "Bed type Count Action Couch * Sofa bed" at bounding box center [291, 166] width 373 height 58
click at [465, 181] on button "Cancel" at bounding box center [469, 184] width 8 height 8
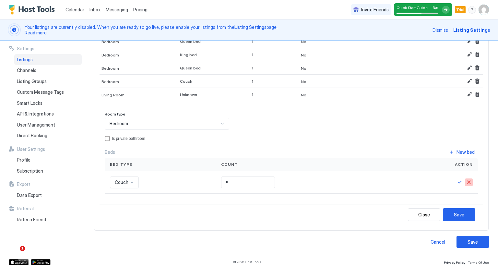
scroll to position [97, 0]
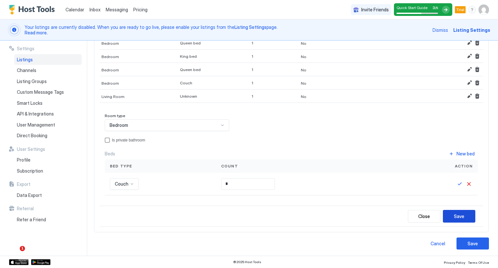
click at [454, 213] on div "Save" at bounding box center [459, 216] width 10 height 7
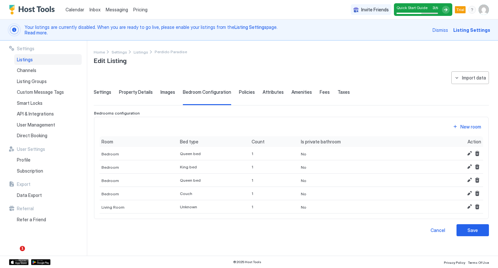
scroll to position [0, 0]
click at [470, 209] on button "Edit" at bounding box center [470, 207] width 8 height 8
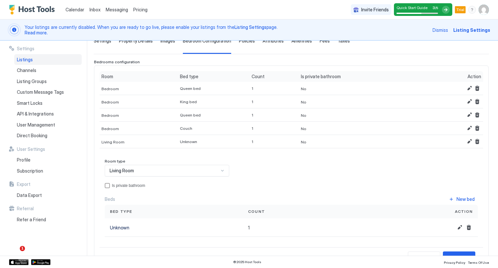
scroll to position [66, 0]
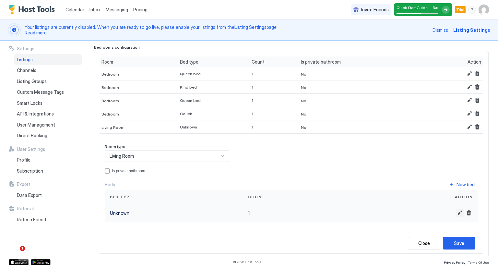
click at [456, 214] on button "Edit" at bounding box center [460, 213] width 8 height 8
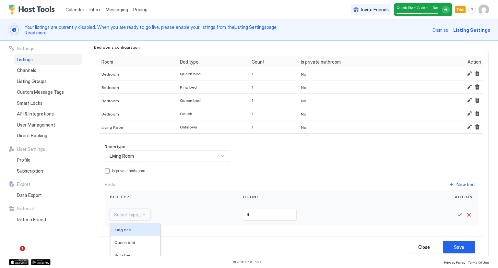
scroll to position [130, 0]
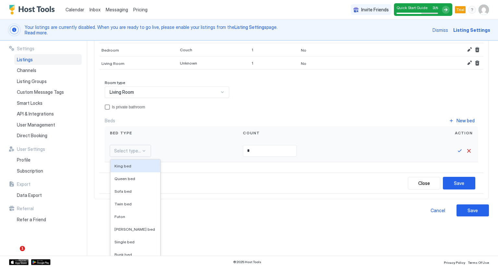
click at [145, 157] on div "16 results available. Use Up and Down to choose options, press Enter to select …" at bounding box center [130, 151] width 41 height 12
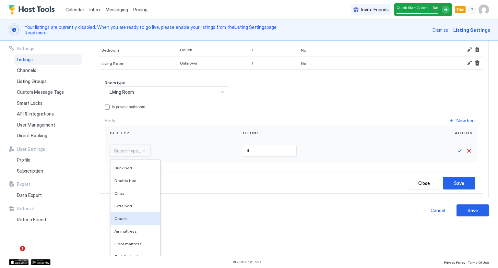
click at [129, 220] on div "Couch" at bounding box center [136, 218] width 50 height 13
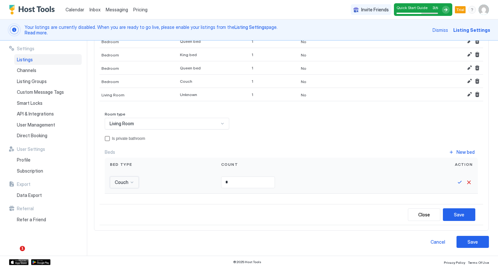
scroll to position [97, 0]
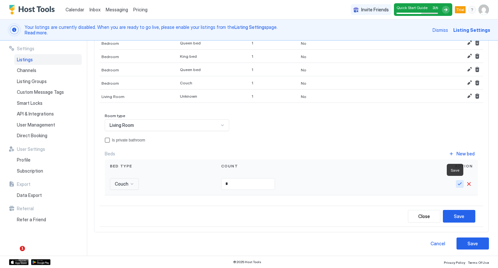
click at [456, 184] on button "Save" at bounding box center [460, 184] width 8 height 8
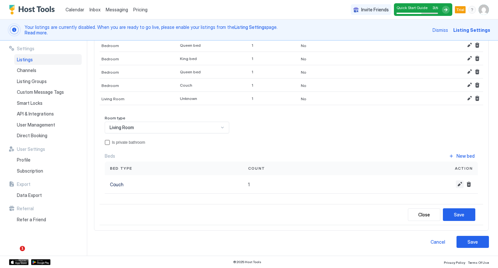
scroll to position [93, 0]
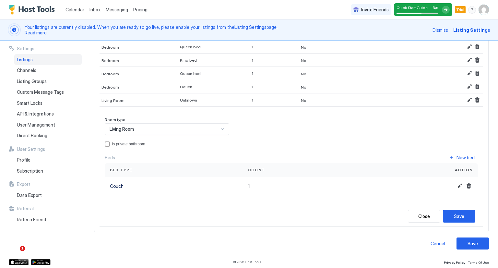
click at [471, 243] on div "Save" at bounding box center [473, 243] width 10 height 7
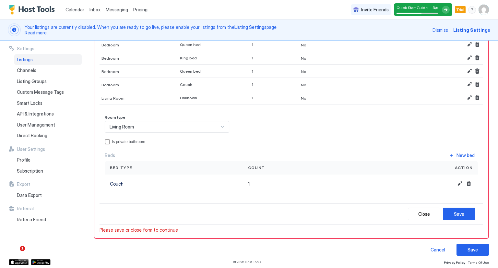
scroll to position [101, 0]
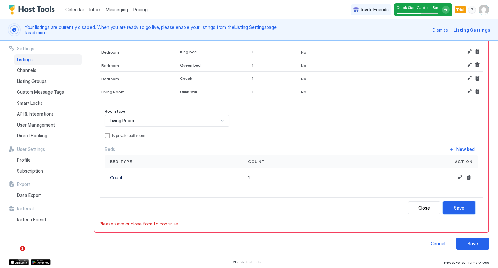
click at [461, 208] on button "Save" at bounding box center [459, 207] width 32 height 13
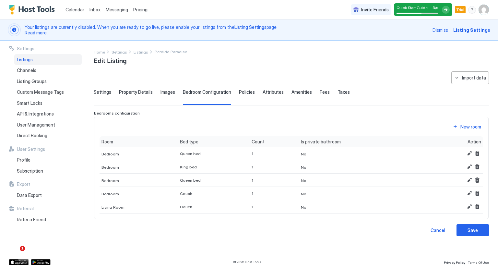
scroll to position [0, 0]
click at [476, 230] on div "Save" at bounding box center [473, 230] width 10 height 7
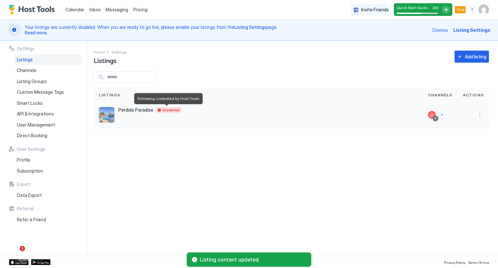
click at [165, 112] on div "Disabled" at bounding box center [168, 110] width 25 height 6
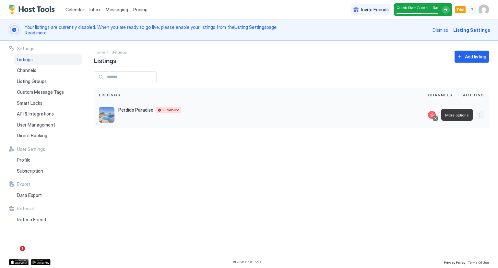
click at [482, 116] on button "More options" at bounding box center [480, 115] width 8 height 8
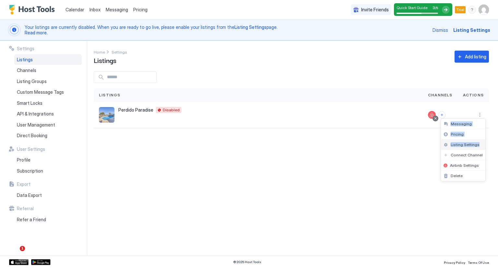
drag, startPoint x: 482, startPoint y: 116, endPoint x: 477, endPoint y: 144, distance: 28.3
click at [477, 144] on div "Messaging Pricing Listing Settings Connect Channel Airbnb Settings Delete" at bounding box center [249, 134] width 498 height 268
click at [455, 141] on div "Listing Settings" at bounding box center [463, 144] width 44 height 10
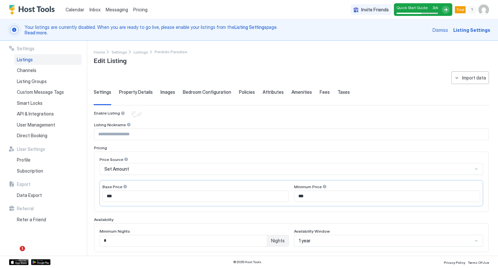
type input "****"
type input "*"
type input "**"
click at [46, 133] on span "Direct Booking" at bounding box center [32, 136] width 30 height 6
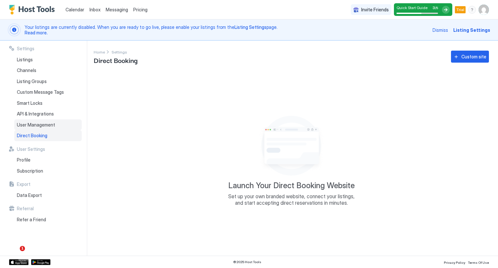
click at [43, 126] on span "User Management" at bounding box center [36, 125] width 38 height 6
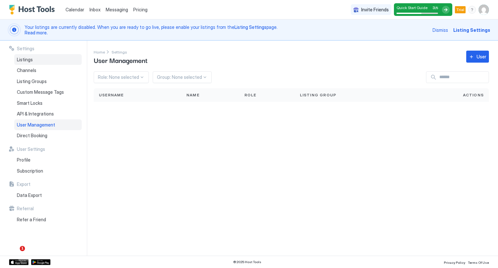
click at [22, 62] on div "Listings" at bounding box center [47, 59] width 67 height 11
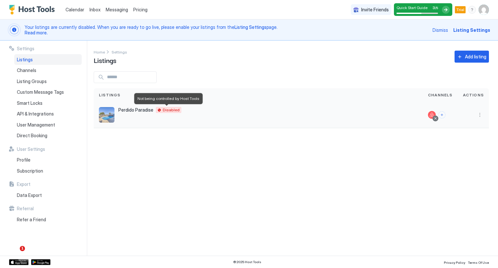
click at [170, 110] on span "Disabled" at bounding box center [171, 110] width 17 height 0
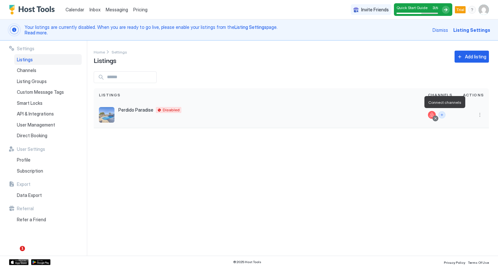
click at [441, 117] on button "Connect channels" at bounding box center [441, 114] width 7 height 7
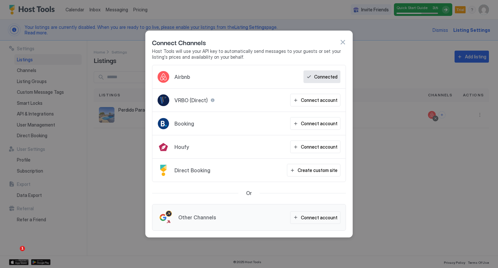
click at [394, 141] on div at bounding box center [249, 134] width 498 height 268
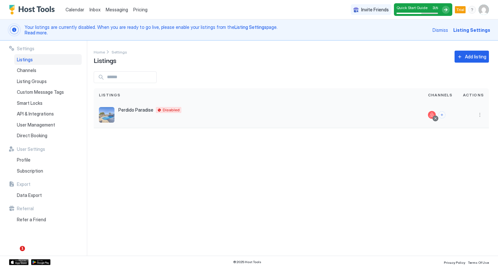
click at [109, 110] on img "listing image" at bounding box center [107, 115] width 16 height 16
click at [125, 109] on span "Perdido Paradise" at bounding box center [135, 110] width 35 height 6
click at [102, 109] on img "listing image" at bounding box center [107, 115] width 16 height 16
click at [480, 118] on div at bounding box center [473, 115] width 31 height 26
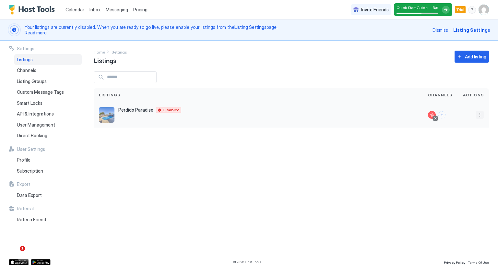
click at [480, 115] on button "More options" at bounding box center [480, 115] width 8 height 8
click at [471, 149] on div "Listing Settings" at bounding box center [463, 144] width 44 height 10
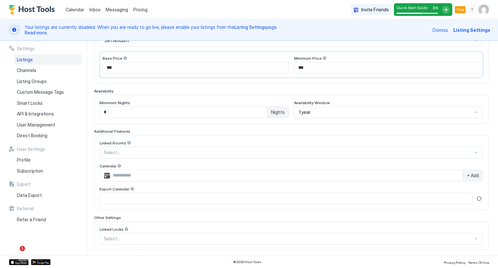
scroll to position [158, 0]
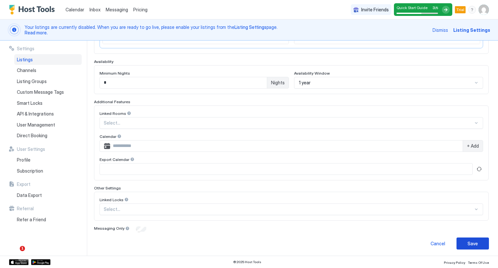
click at [461, 246] on button "Save" at bounding box center [473, 243] width 32 height 12
